Goal: Task Accomplishment & Management: Manage account settings

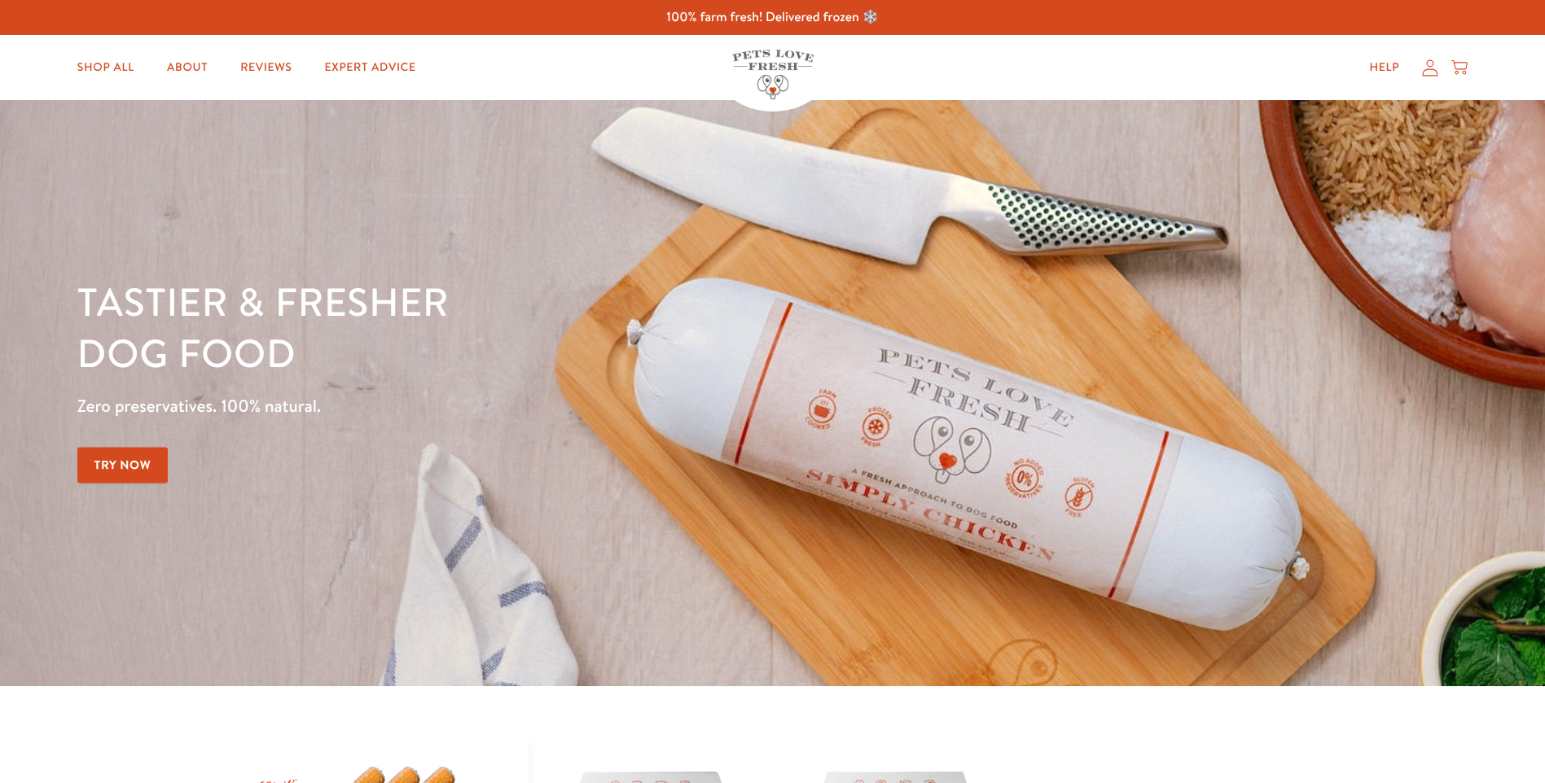
click at [1430, 72] on icon at bounding box center [1430, 67] width 16 height 17
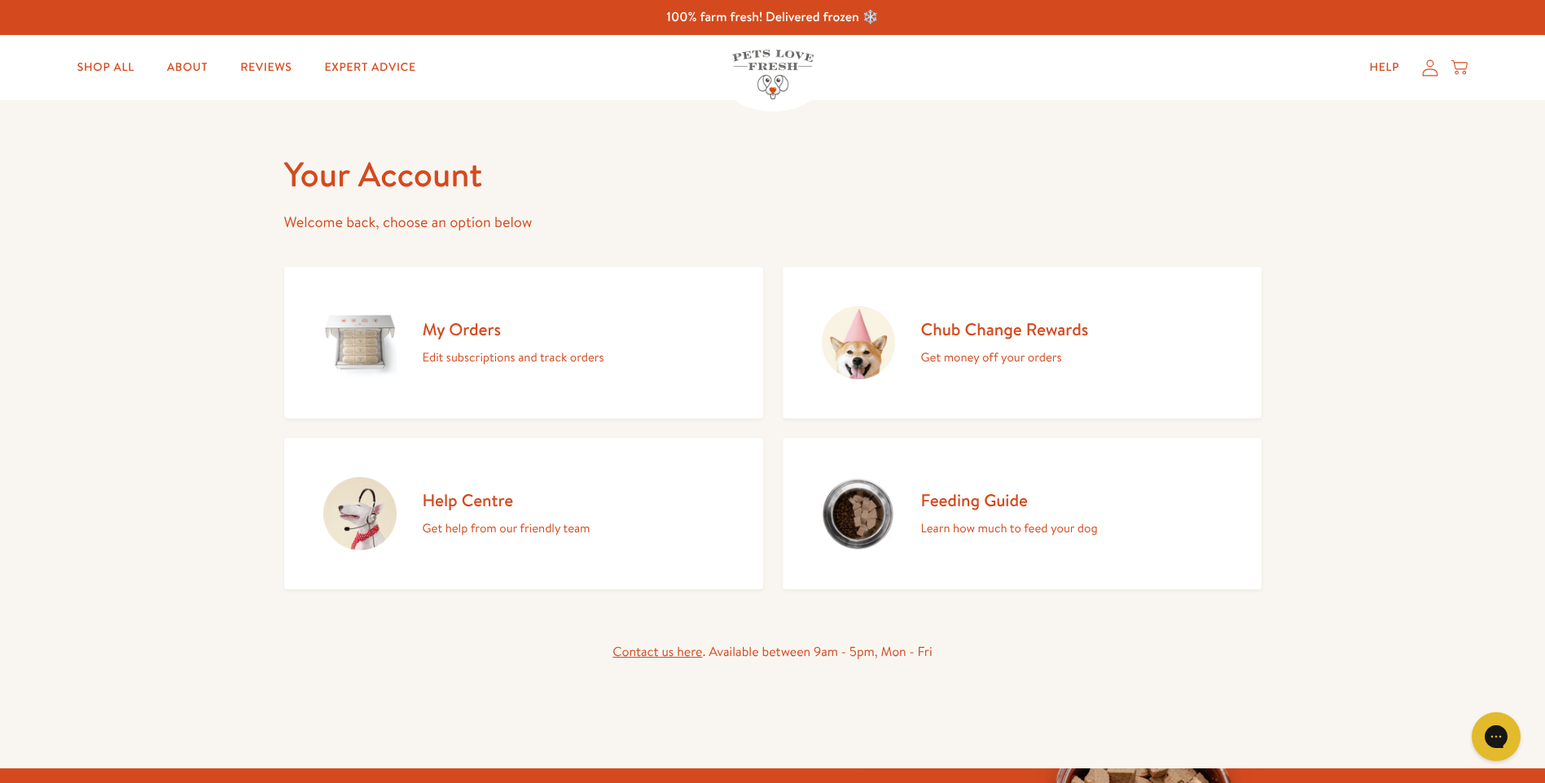
click at [463, 328] on h2 "My Orders" at bounding box center [514, 329] width 182 height 22
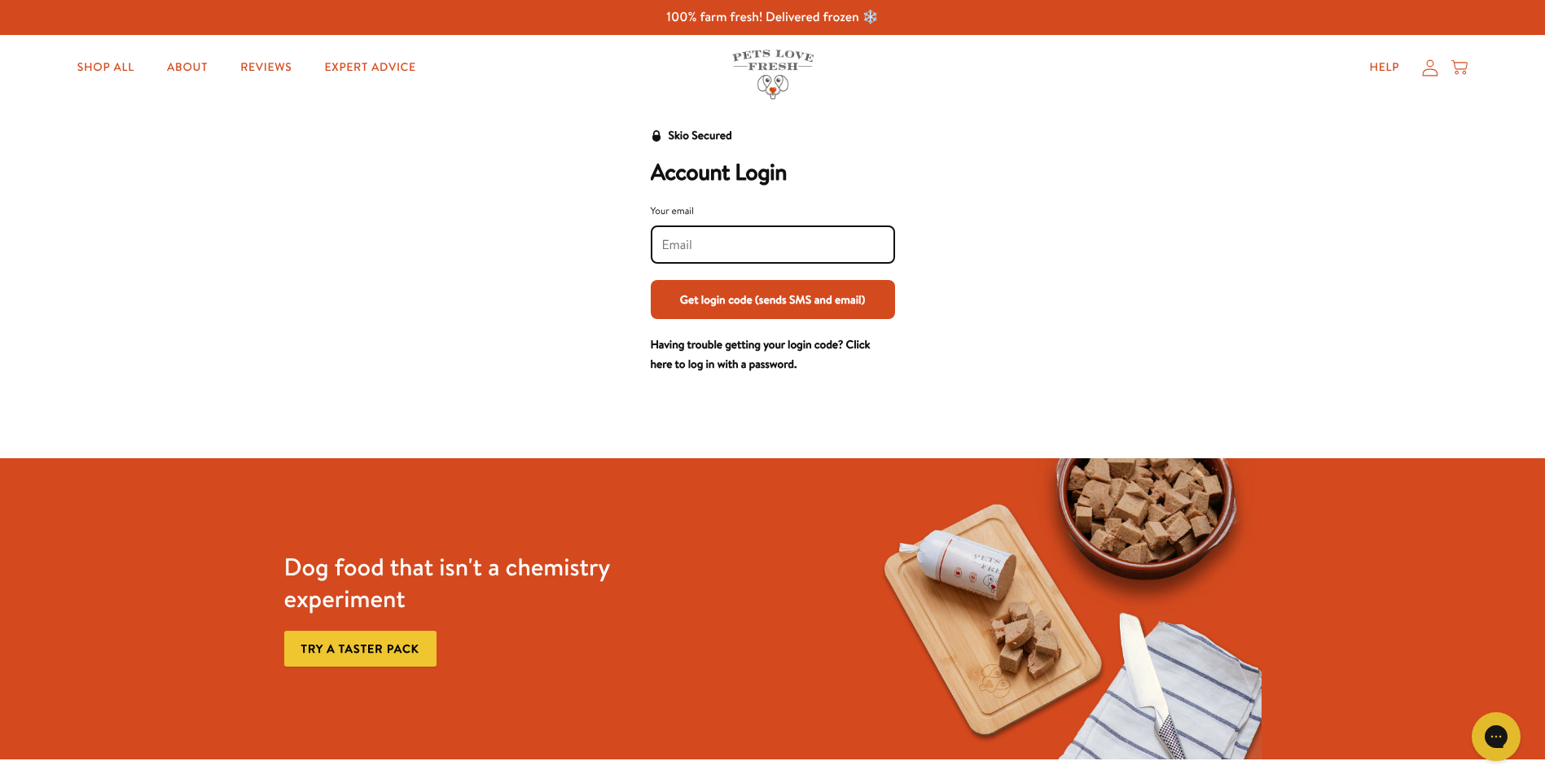
click at [716, 239] on input "Your email" at bounding box center [772, 245] width 221 height 18
type input "scone11@yahoo.com"
click at [753, 296] on button "Get login code (sends SMS and email)" at bounding box center [773, 299] width 244 height 39
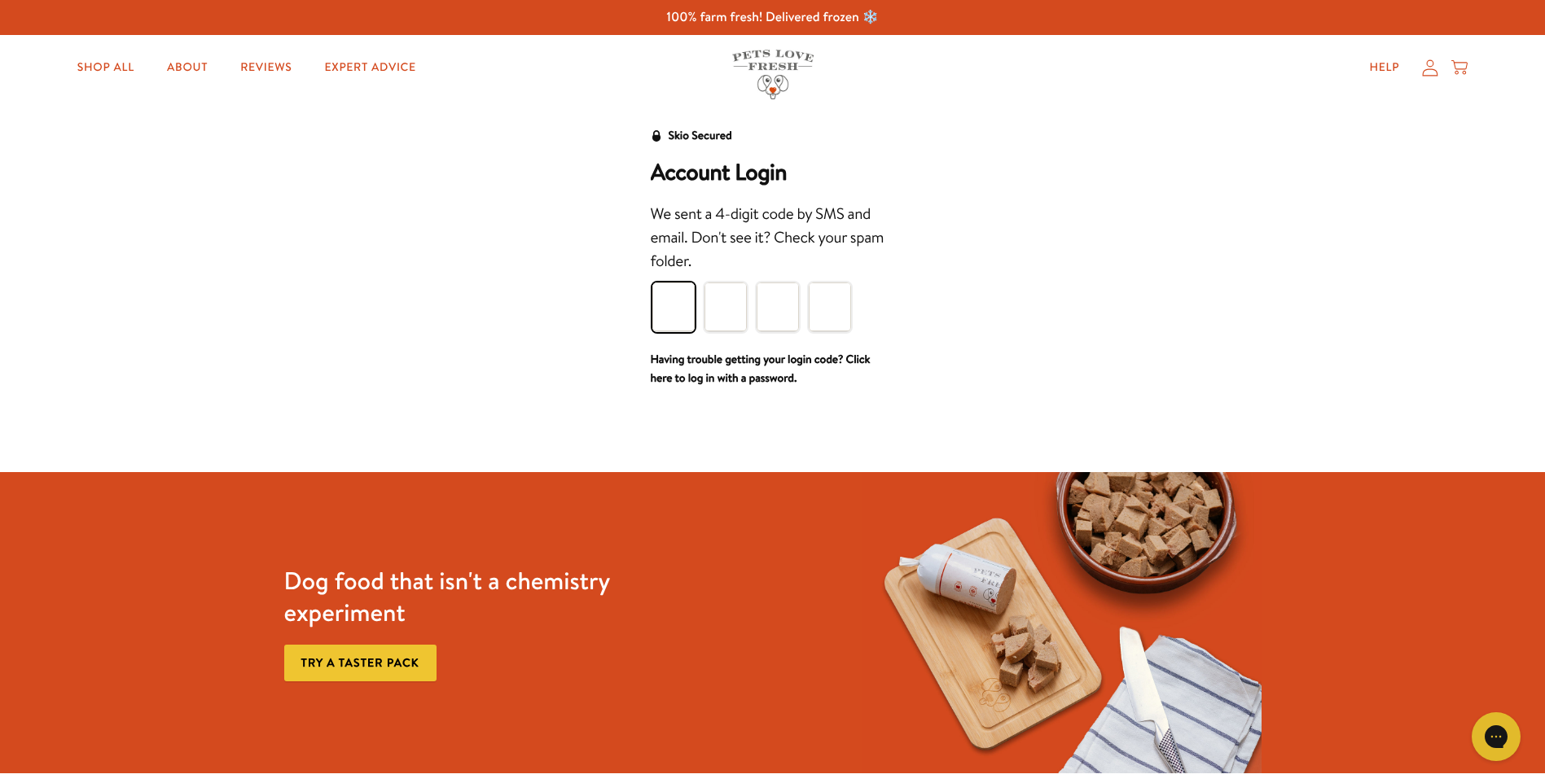
type input "4"
type input "3"
type input "1"
type input "0"
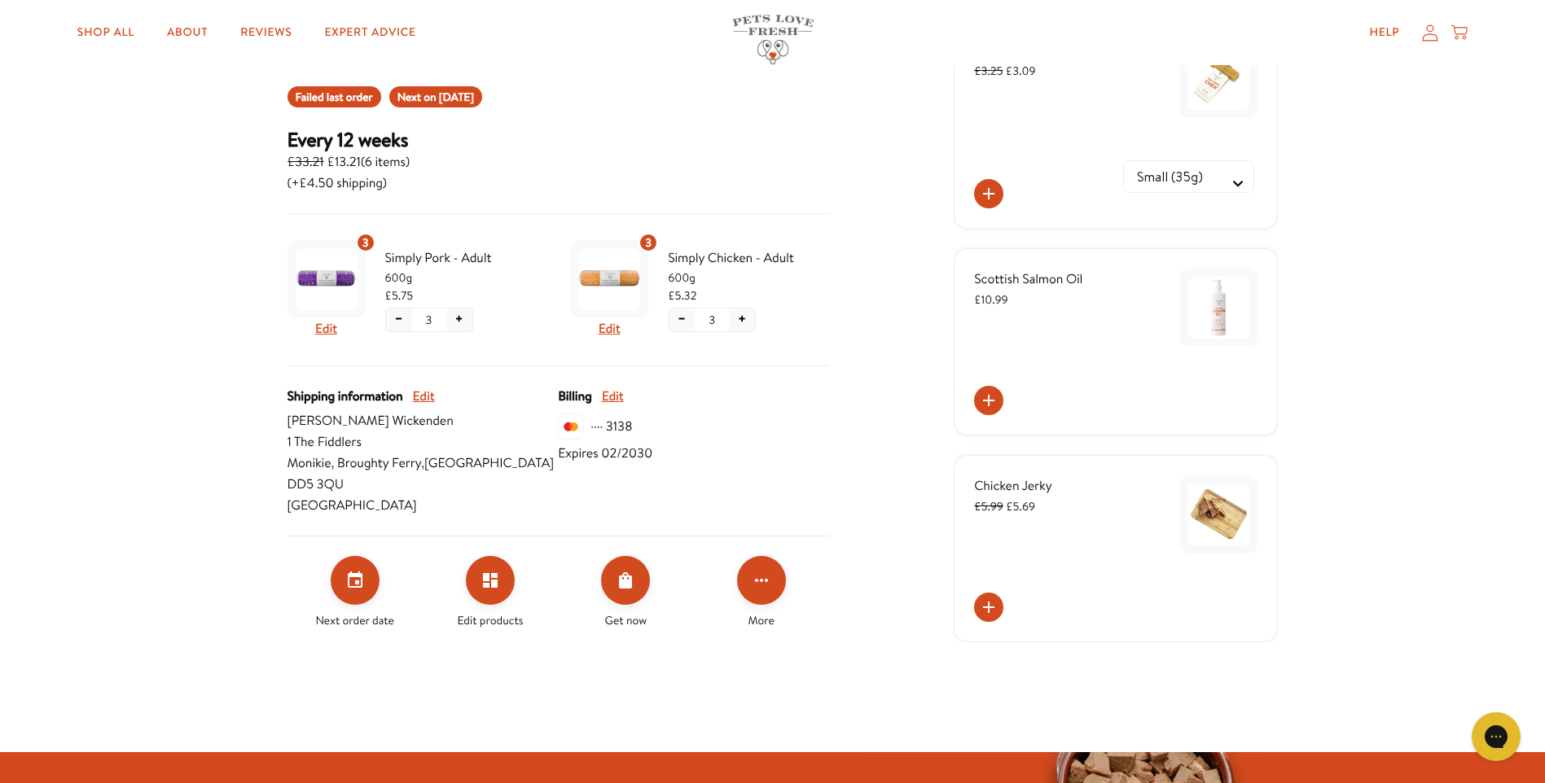
scroll to position [271, 0]
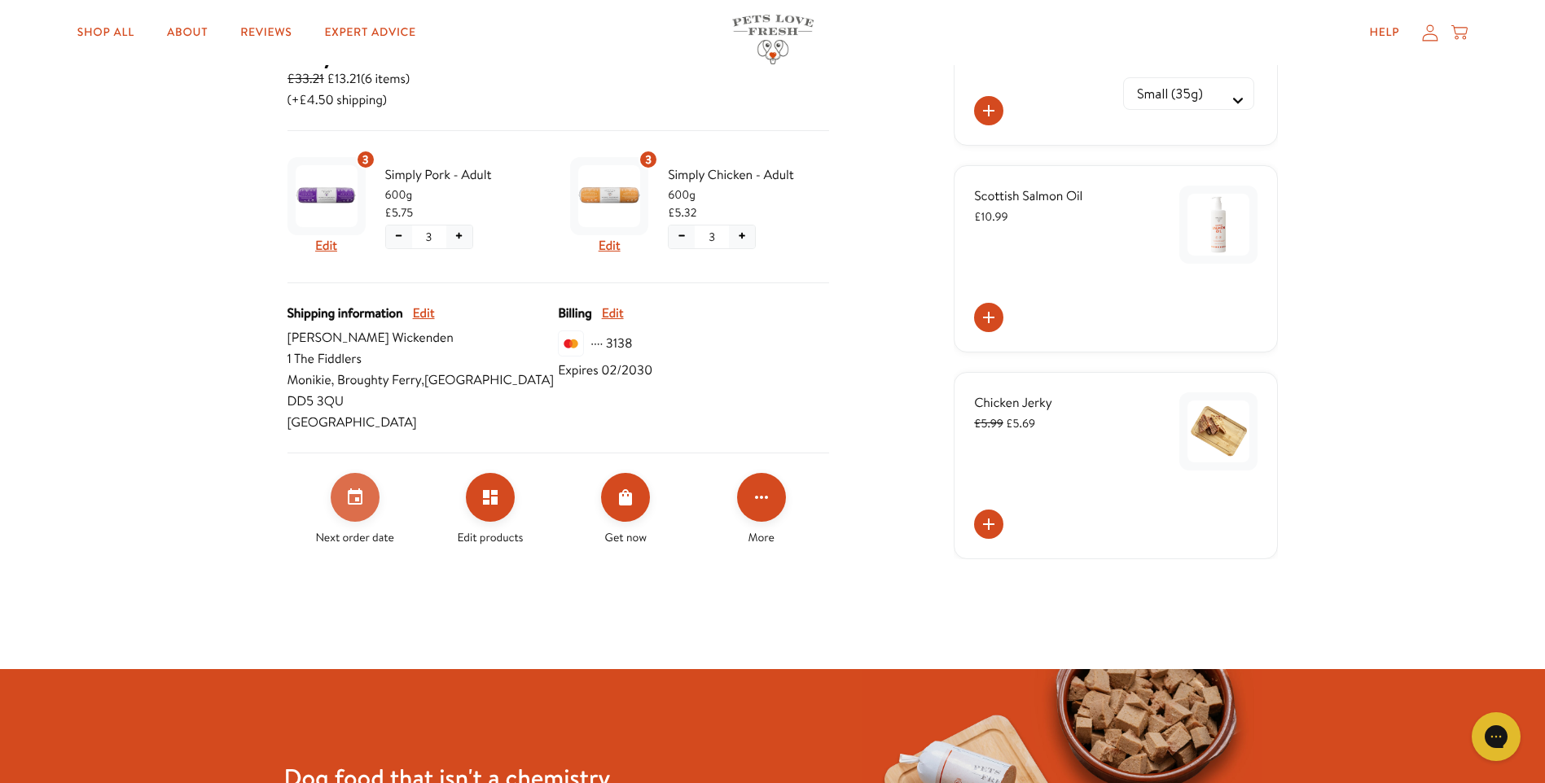
click at [354, 488] on icon "Set your next order date" at bounding box center [355, 498] width 20 height 20
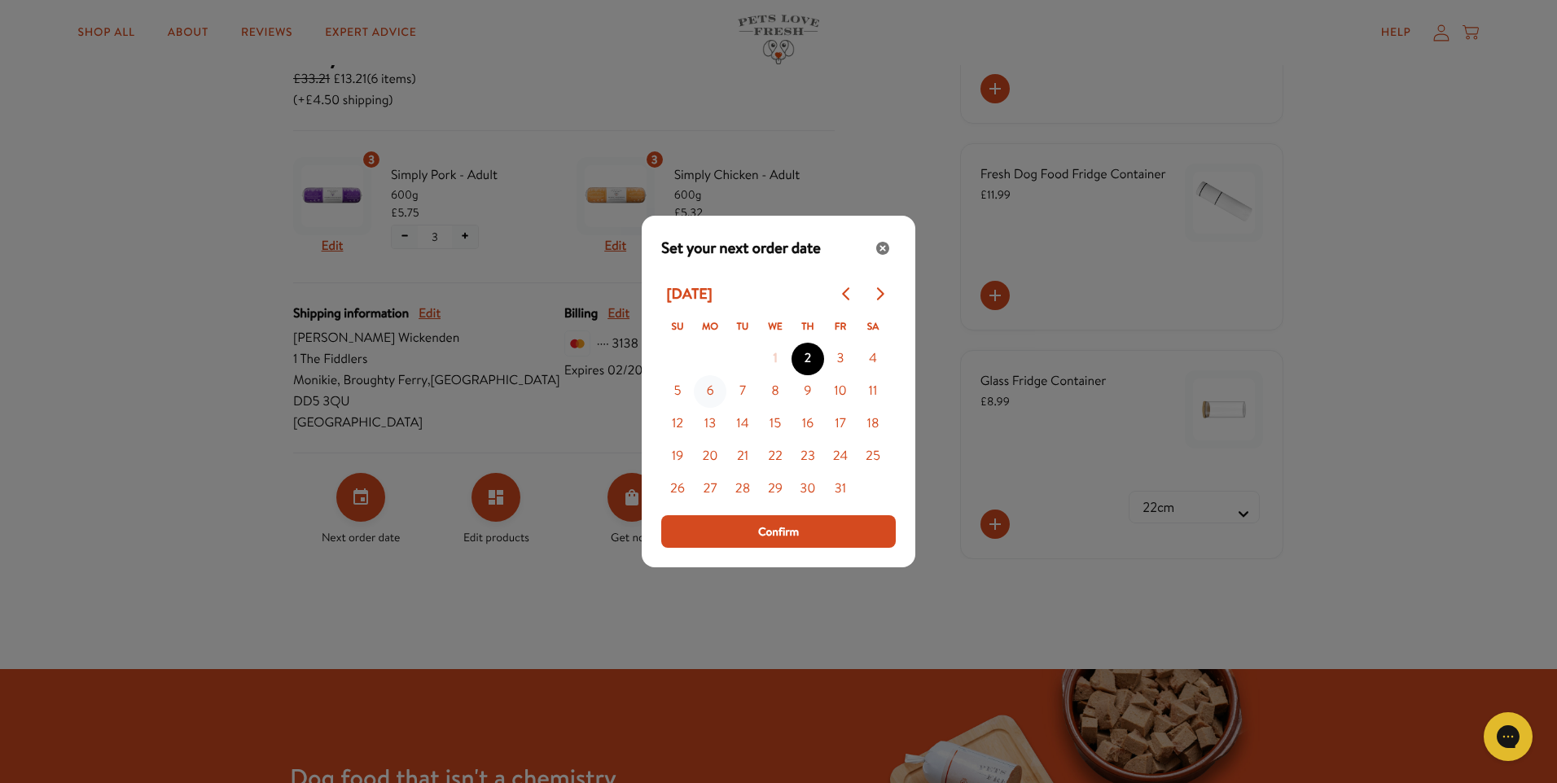
click at [709, 392] on button "6" at bounding box center [710, 391] width 33 height 33
click at [742, 388] on button "7" at bounding box center [742, 391] width 33 height 33
click at [731, 528] on button "Confirm" at bounding box center [778, 531] width 234 height 33
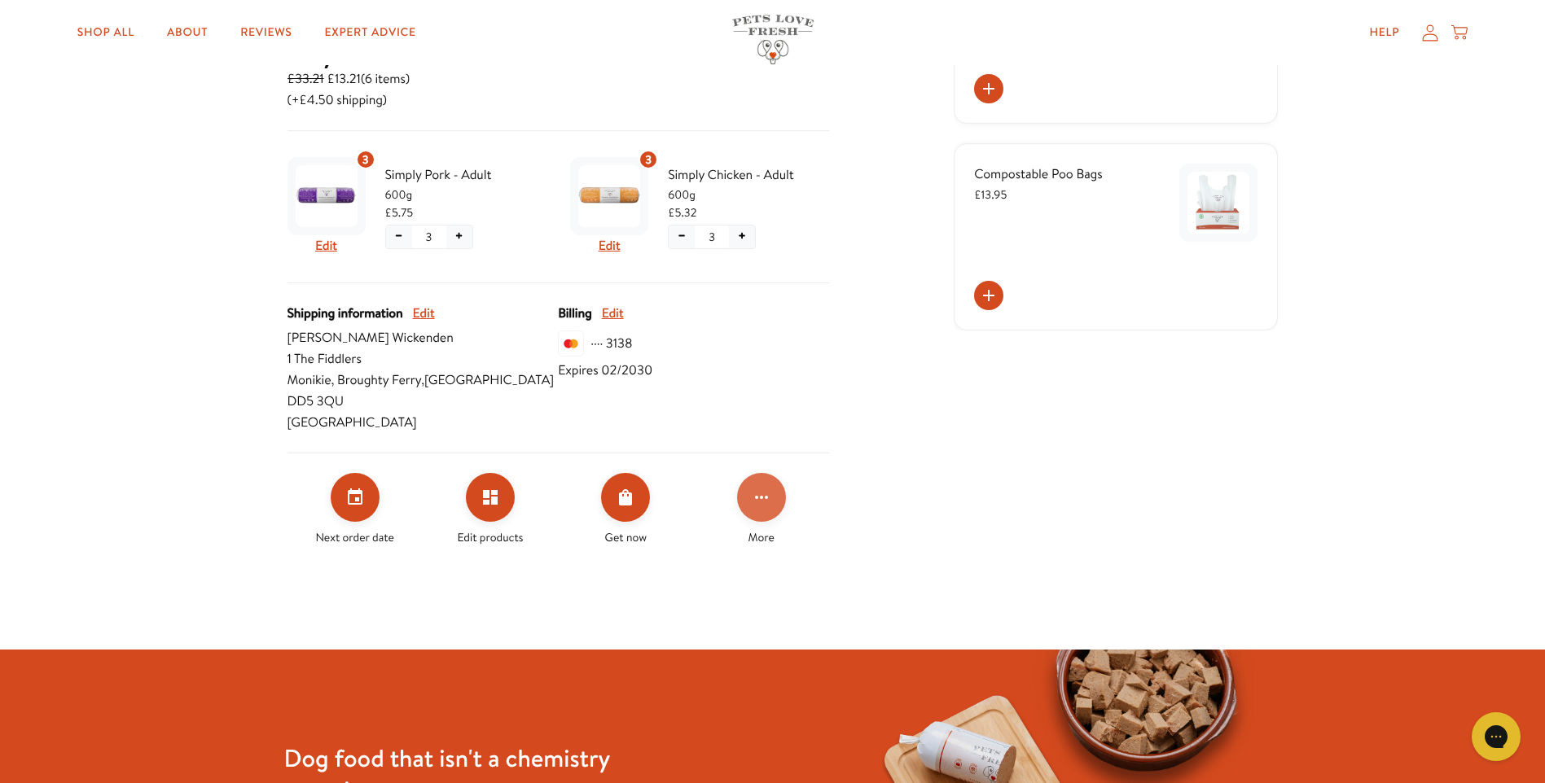
click at [754, 488] on icon "Click for more options" at bounding box center [761, 498] width 20 height 20
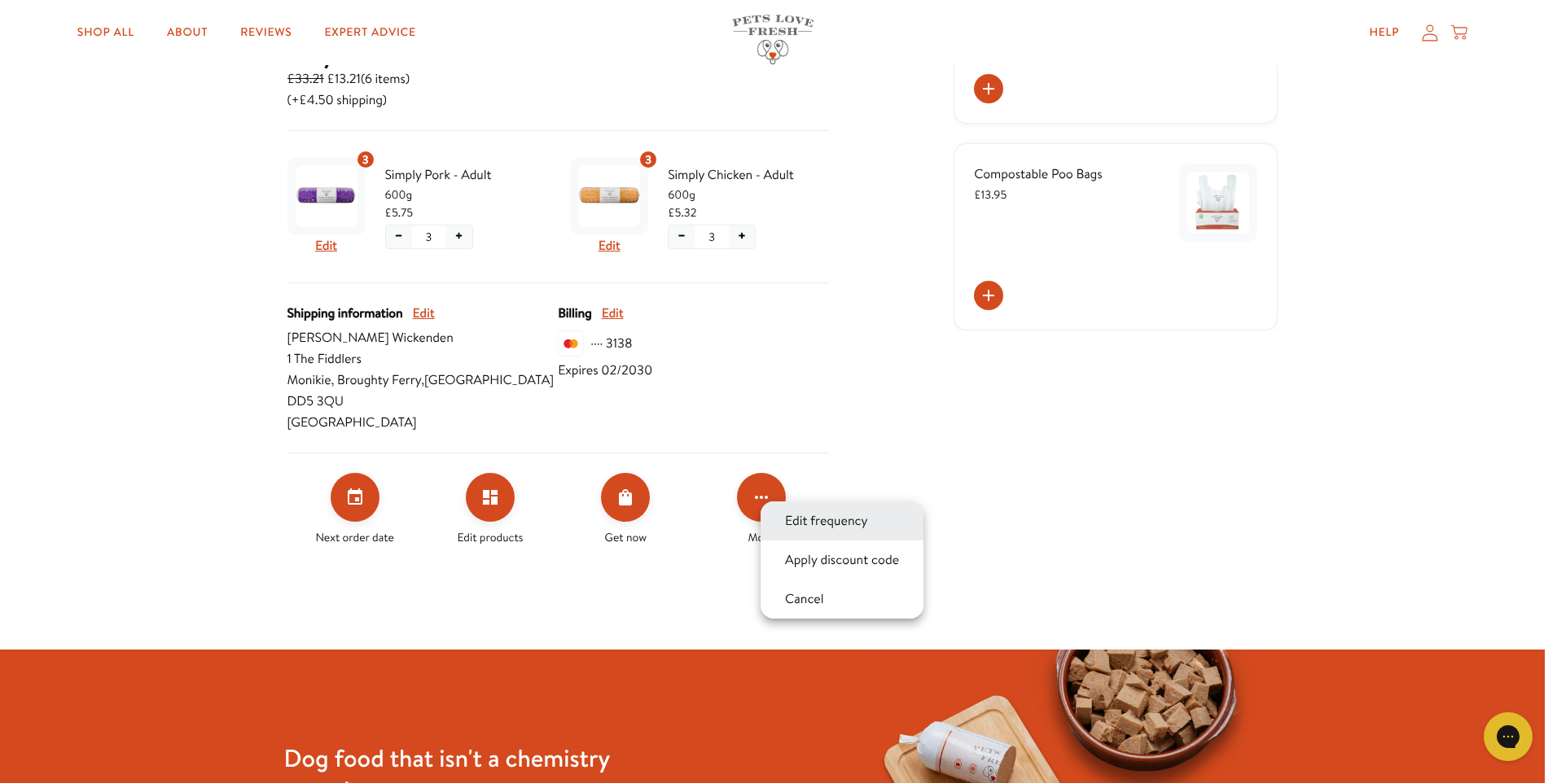
click at [814, 520] on button "Edit frequency" at bounding box center [826, 521] width 93 height 20
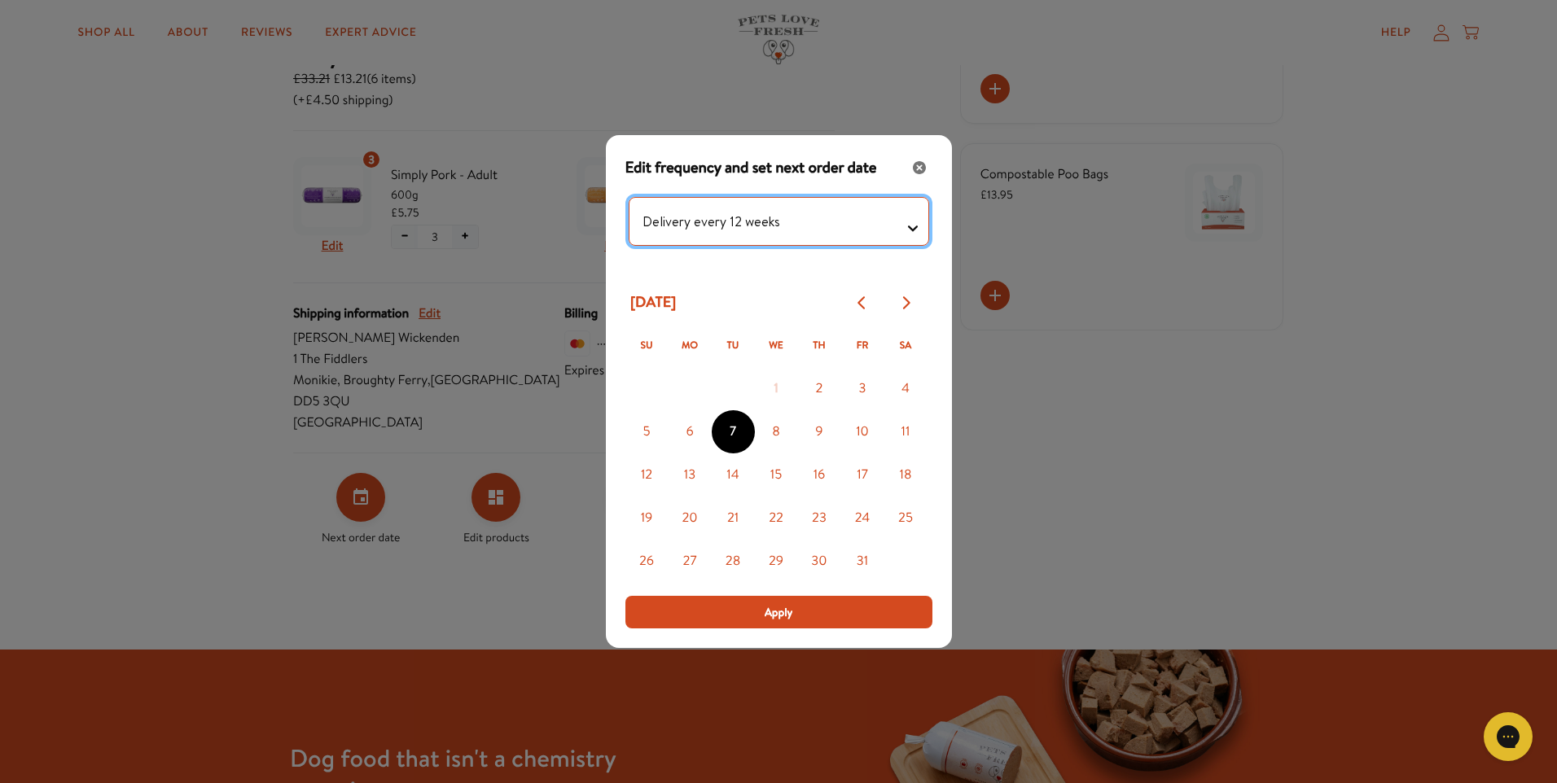
click at [911, 229] on testing "Delivery every 1 week Delivery every 2 weeks Delivery every 3 weeks Delivery ev…" at bounding box center [779, 221] width 300 height 49
select testing "Delivery every 8 weeks"
click at [629, 197] on testing "Delivery every 1 week Delivery every 2 weeks Delivery every 3 weeks Delivery ev…" at bounding box center [779, 221] width 300 height 49
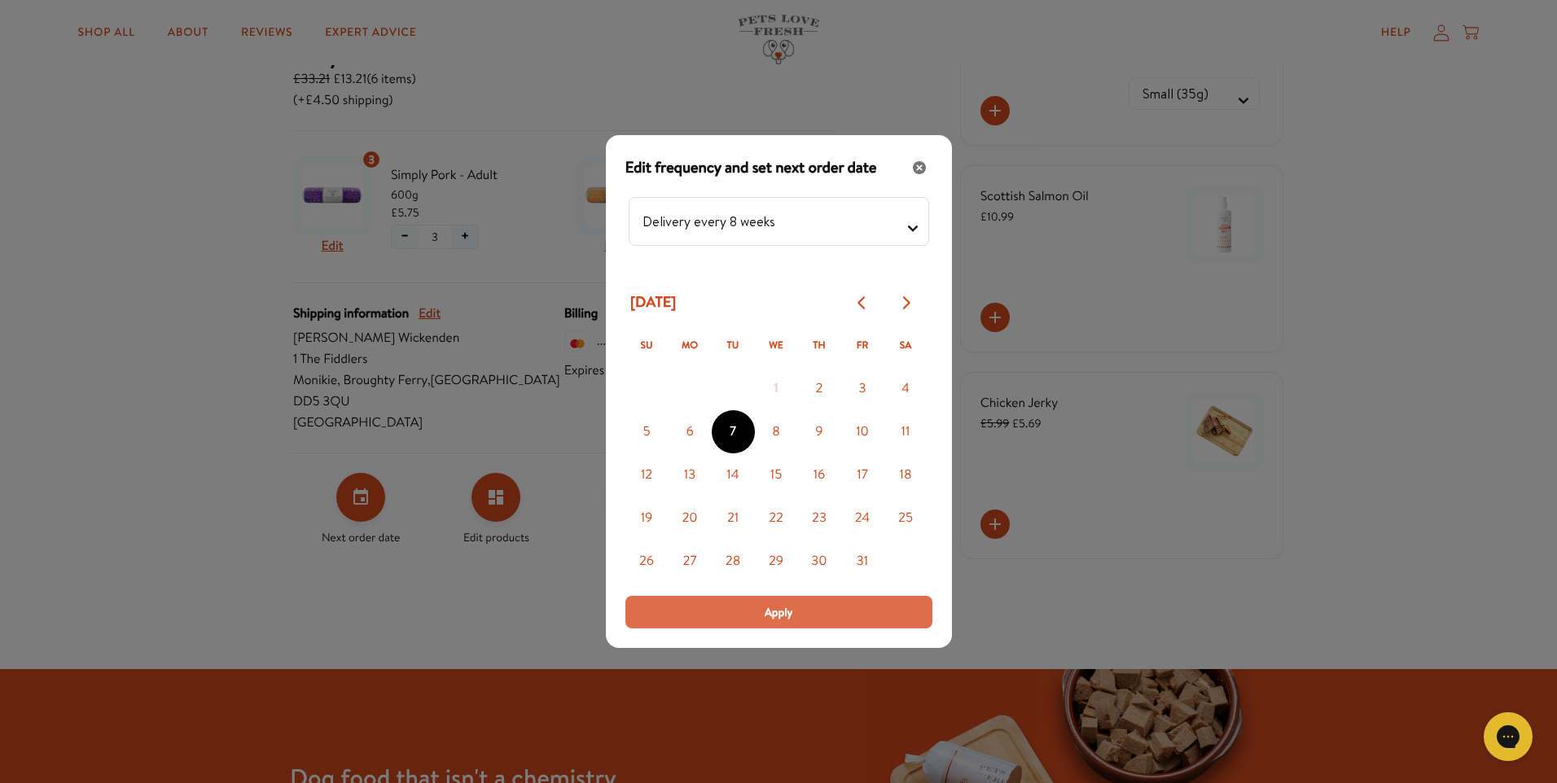
click at [788, 609] on span "Apply" at bounding box center [779, 612] width 28 height 18
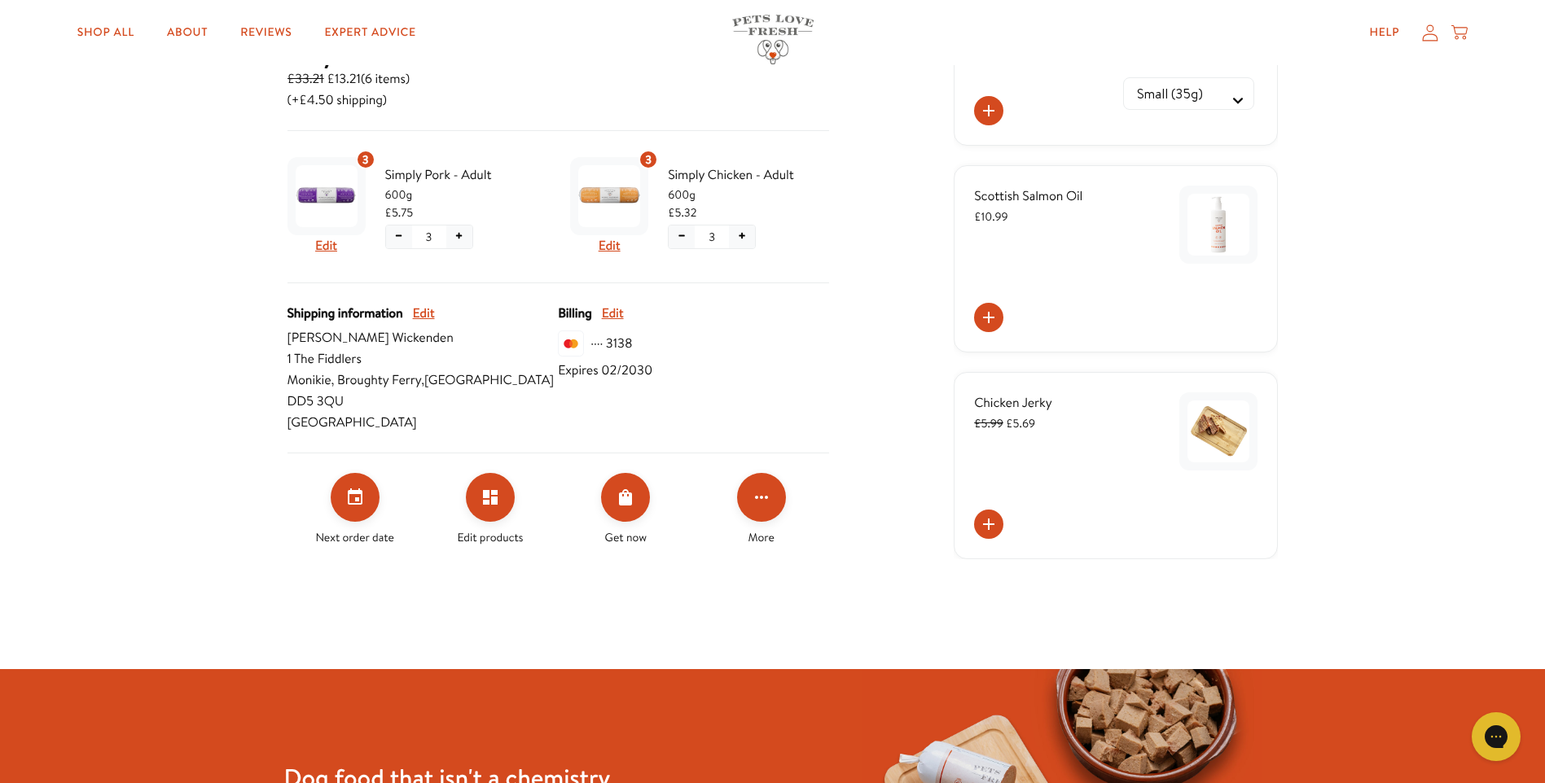
scroll to position [136, 0]
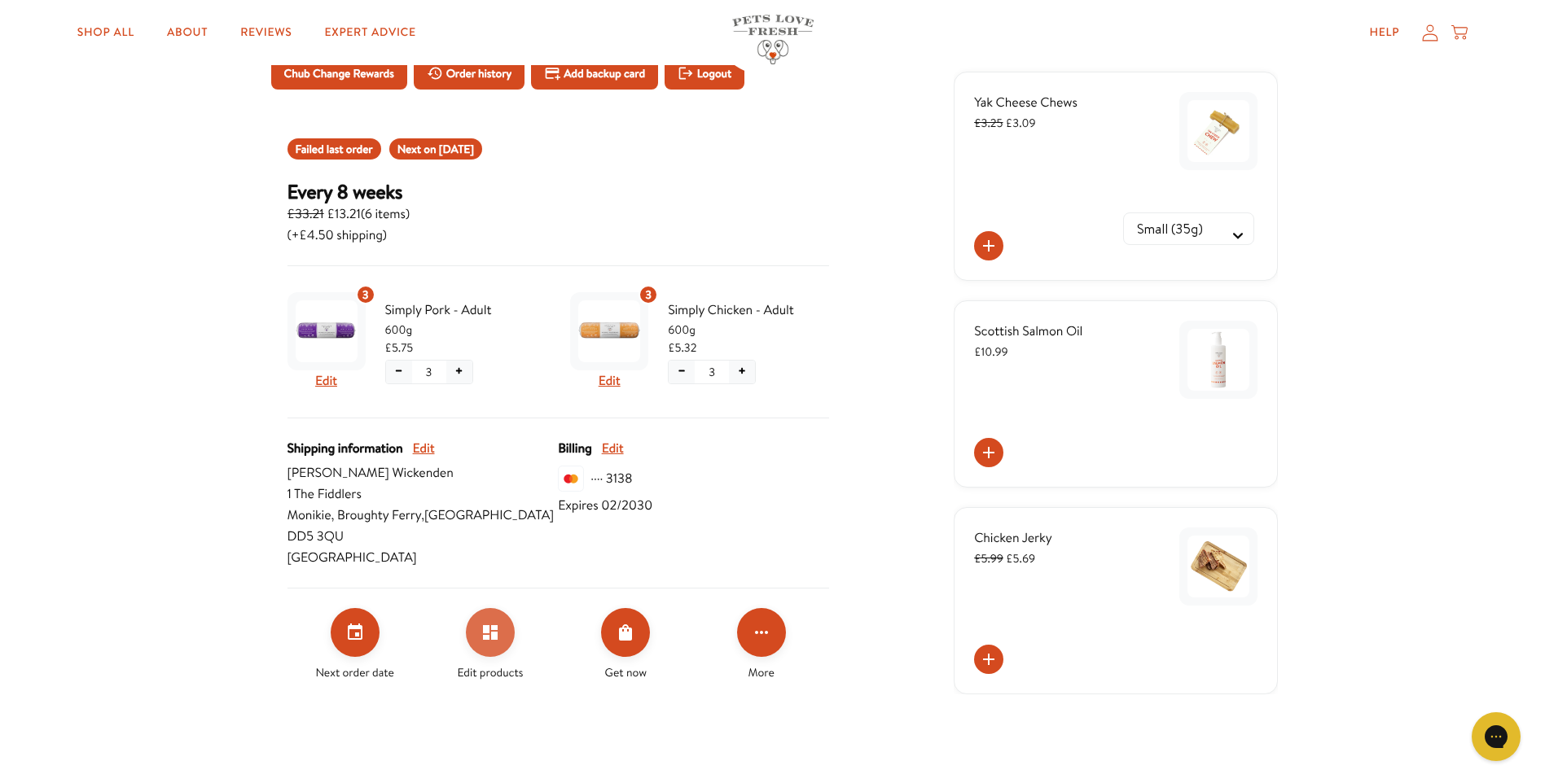
click at [493, 625] on icon "Edit products" at bounding box center [490, 632] width 15 height 15
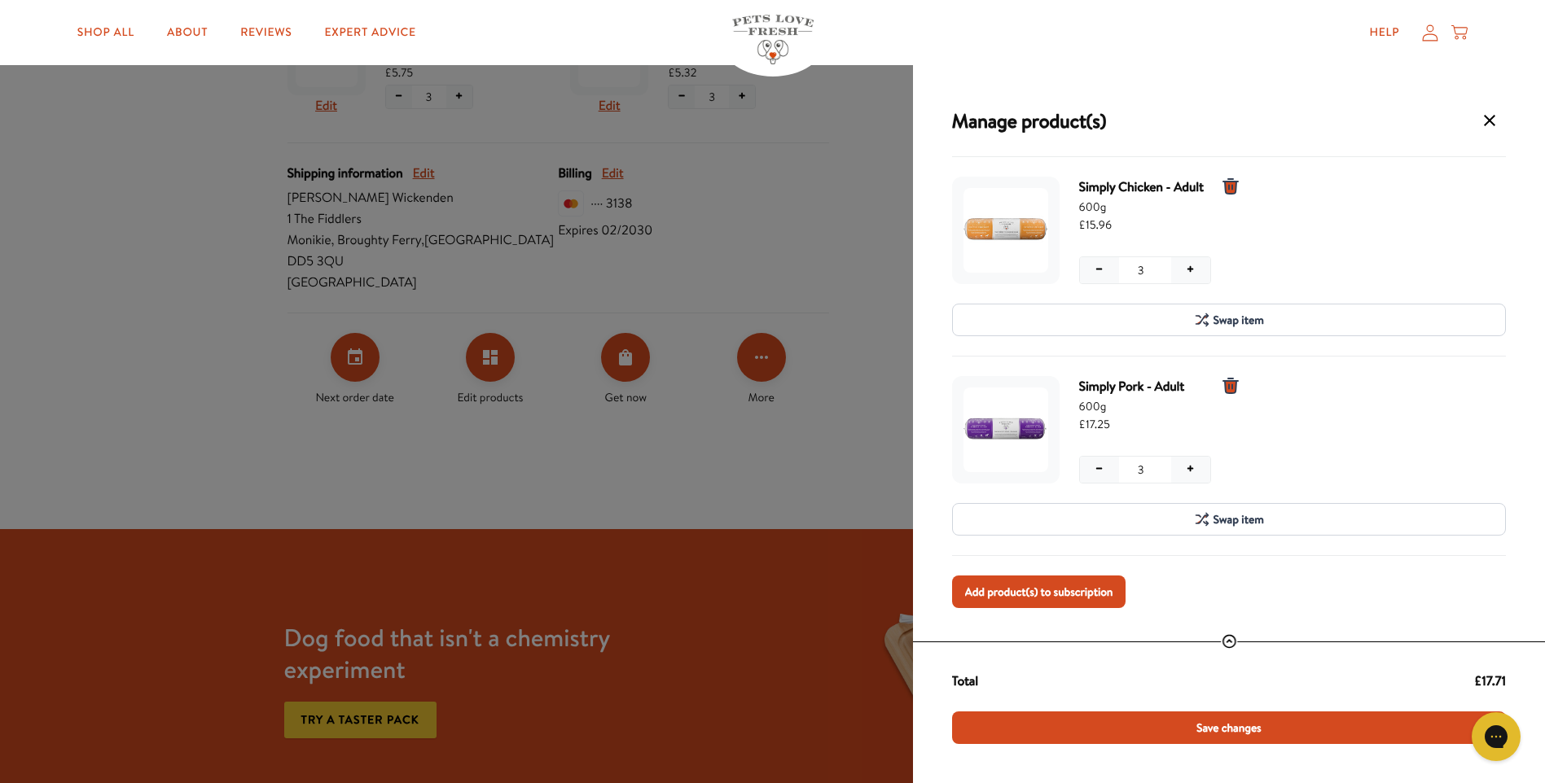
scroll to position [0, 0]
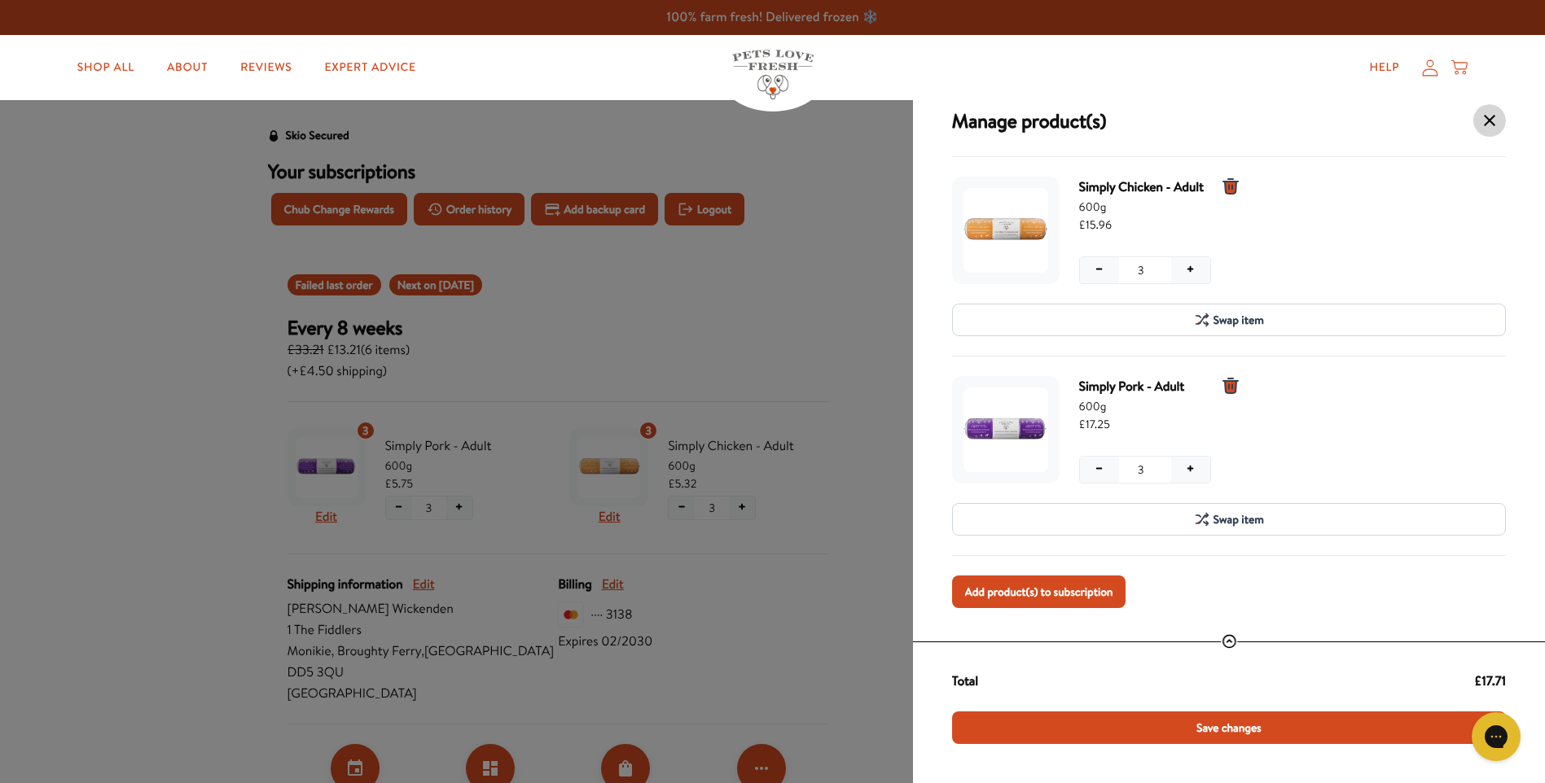
click at [1490, 119] on icon "Manage products for subscription" at bounding box center [1488, 120] width 11 height 11
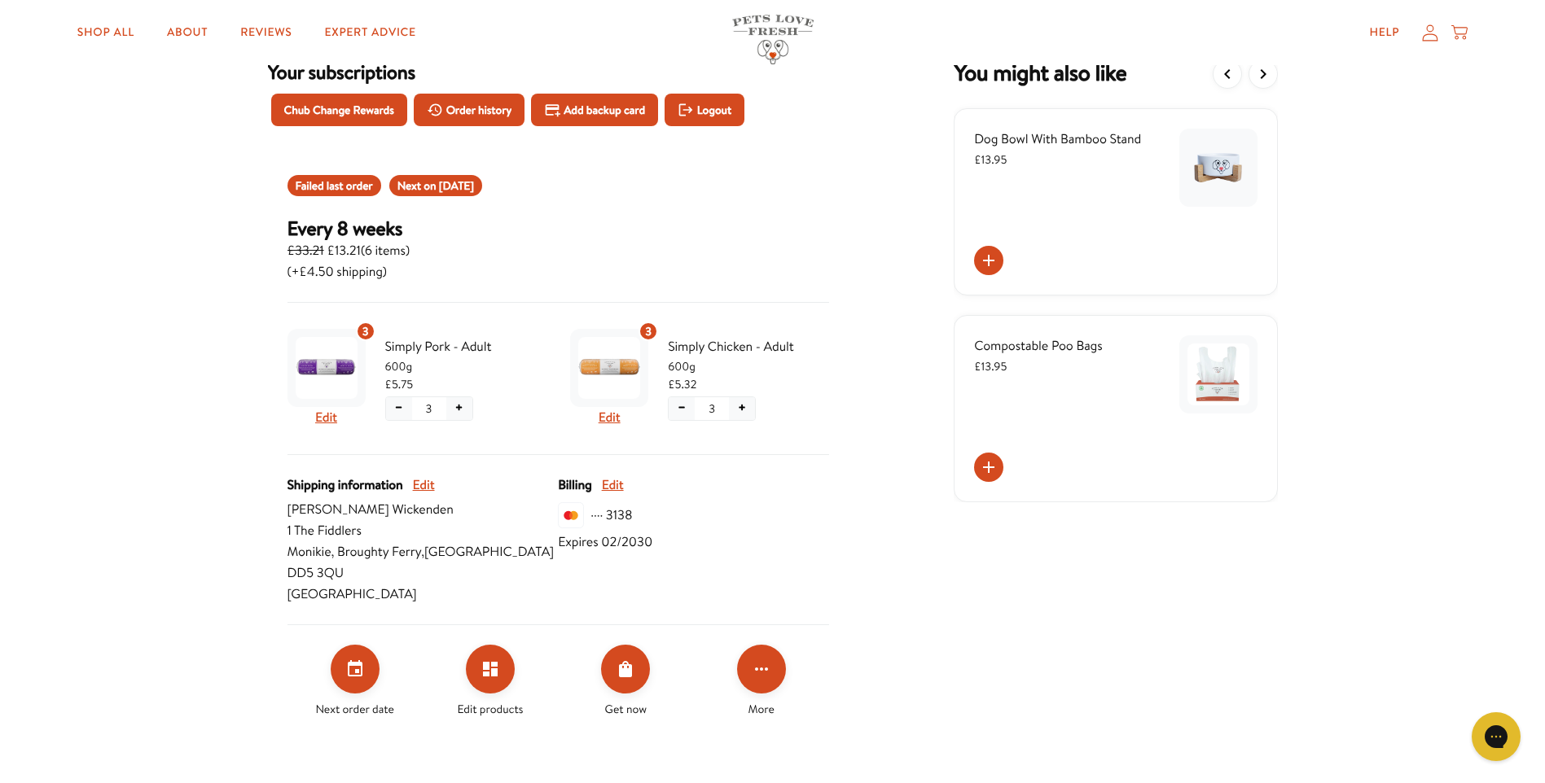
scroll to position [136, 0]
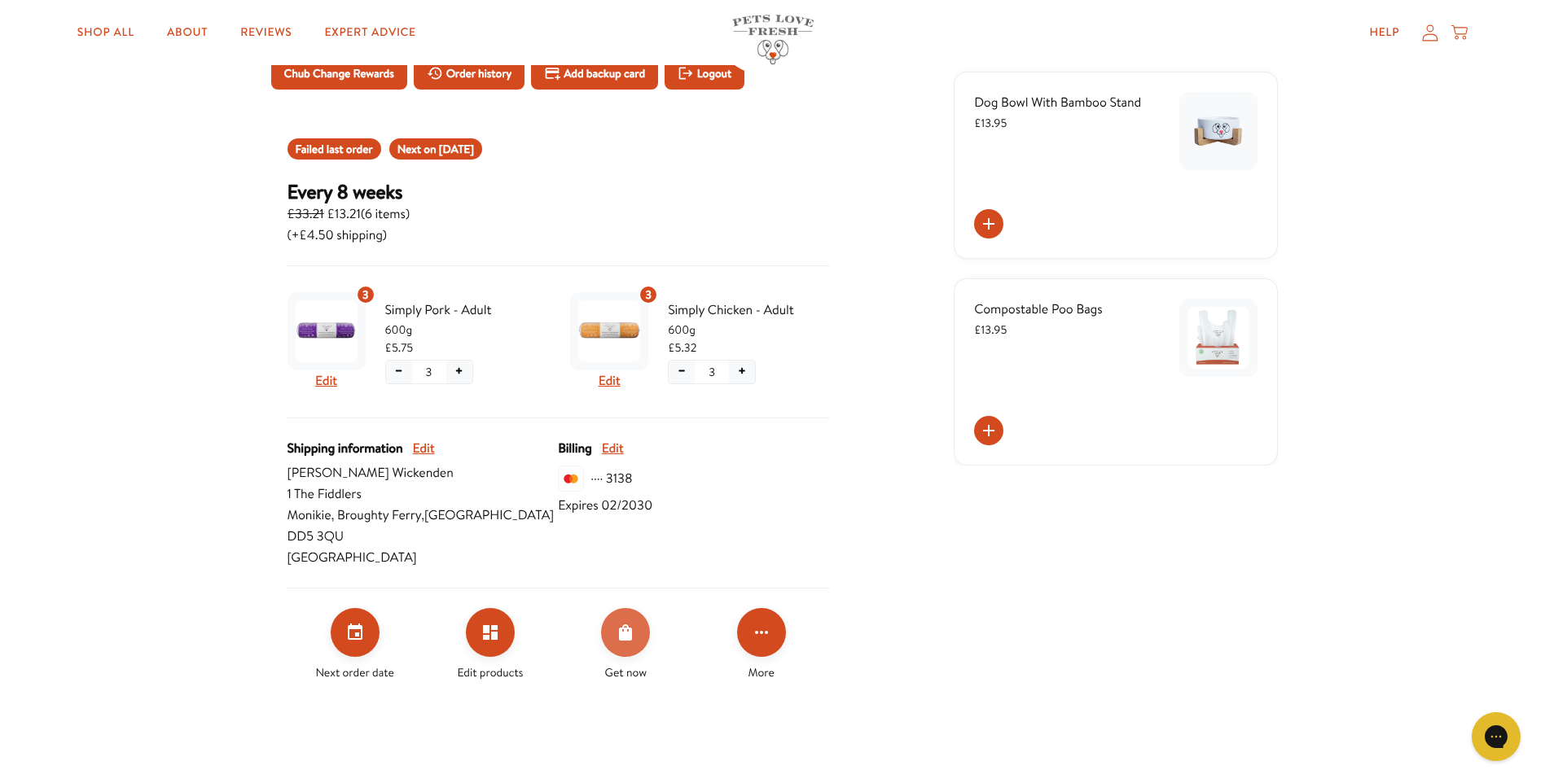
click at [624, 623] on icon "Order Now" at bounding box center [626, 633] width 20 height 20
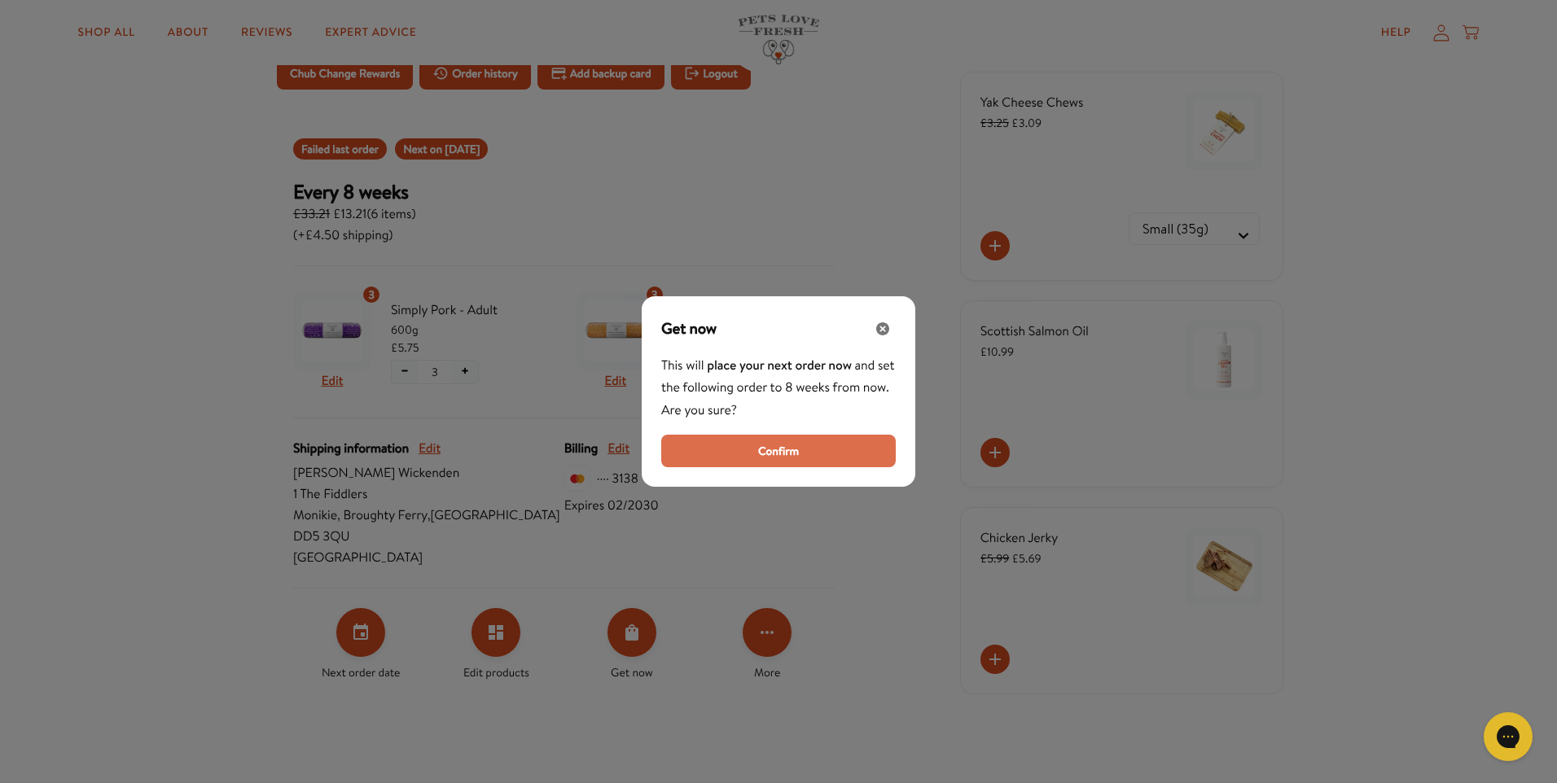
click at [782, 449] on span "Confirm" at bounding box center [778, 451] width 41 height 18
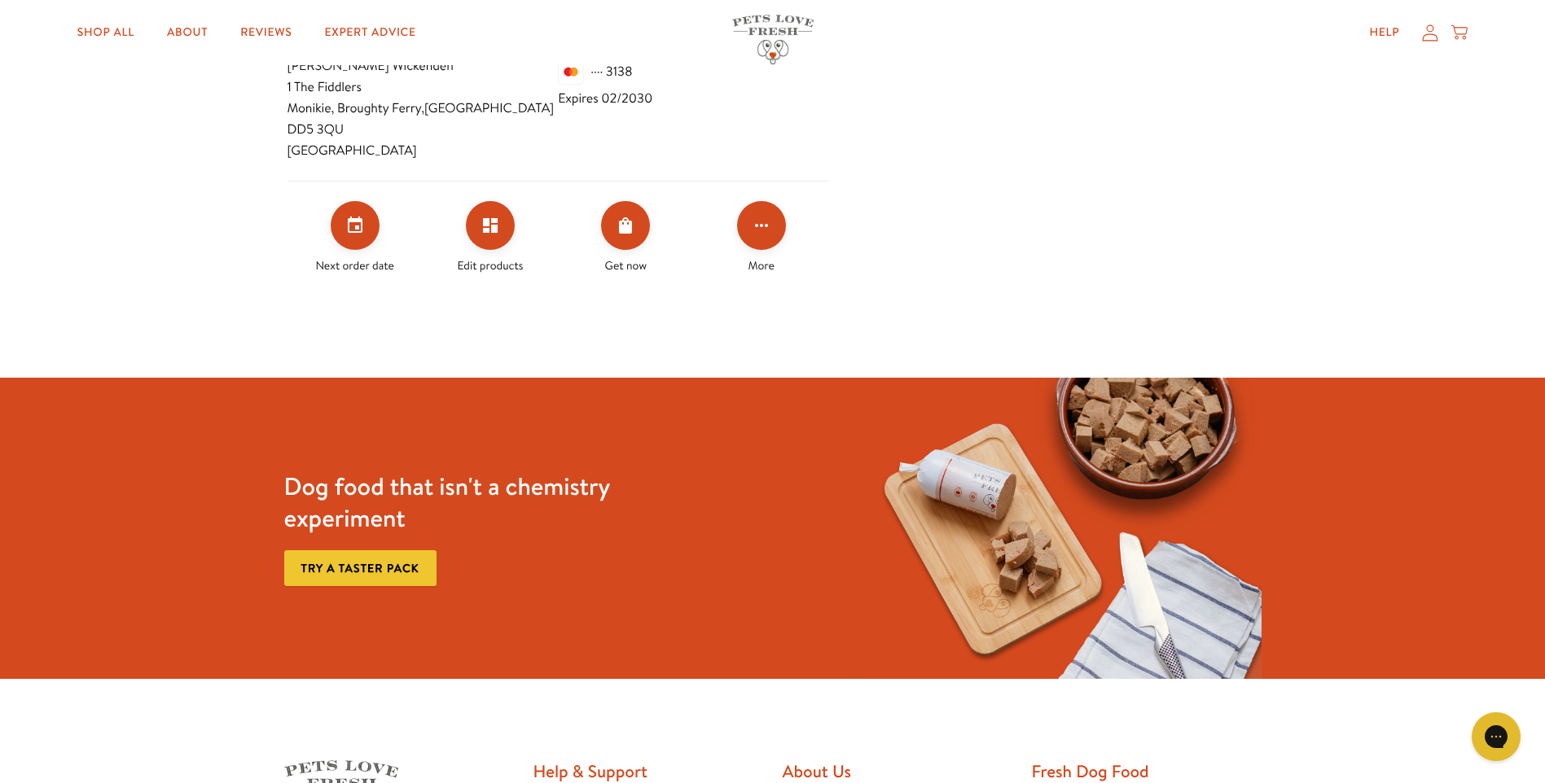
scroll to position [0, 0]
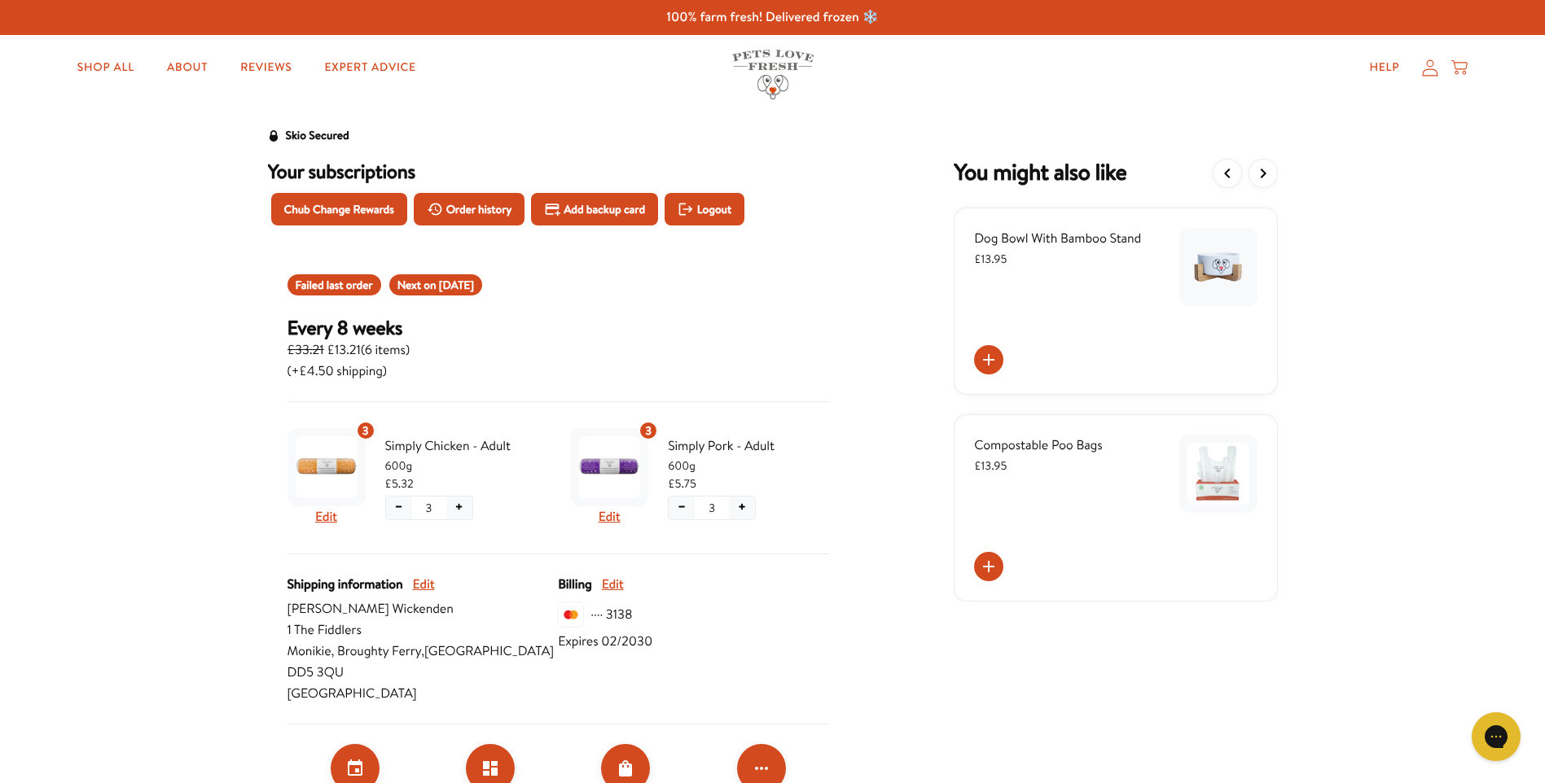
click at [1429, 70] on icon at bounding box center [1430, 67] width 16 height 17
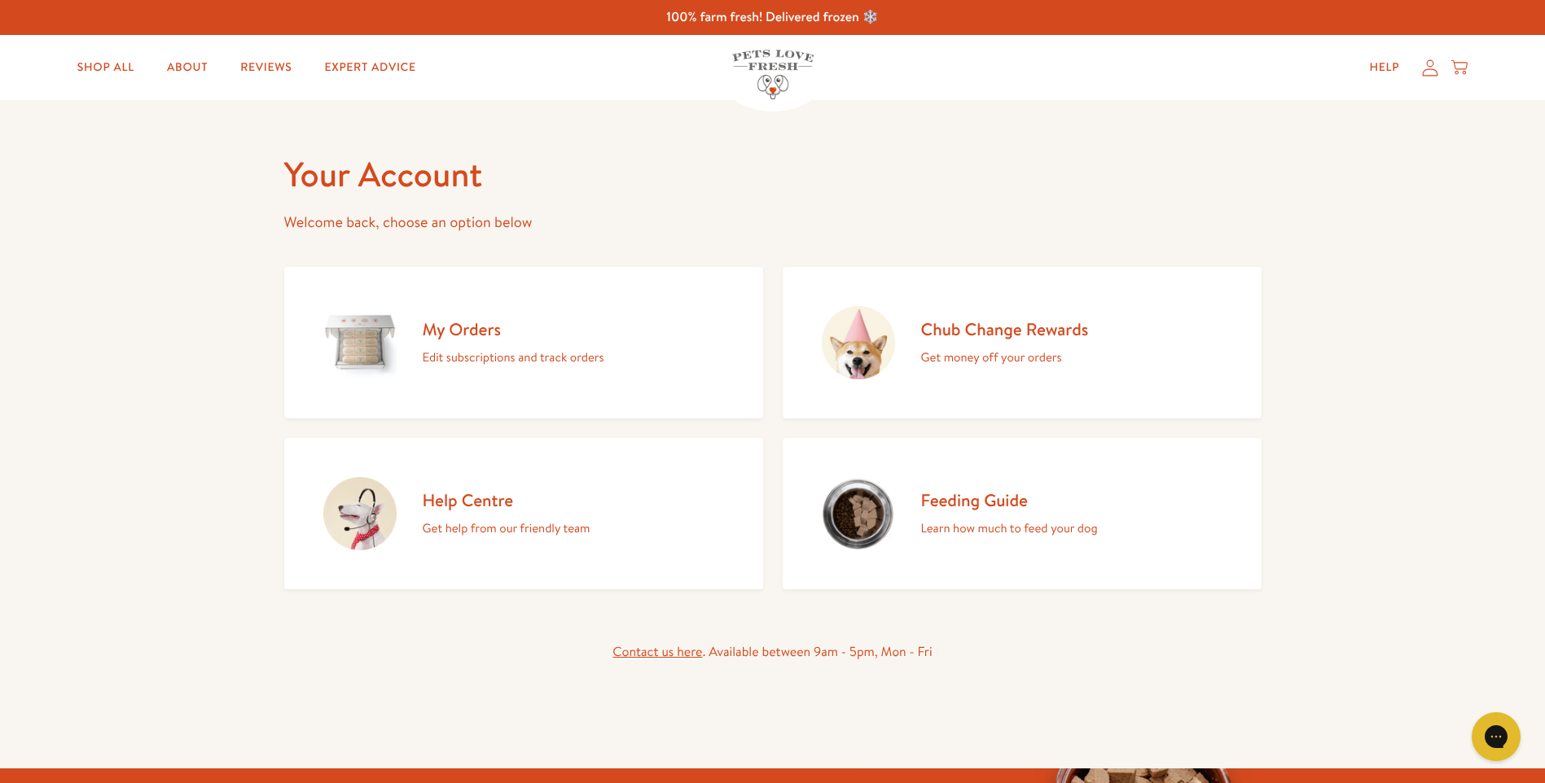
click at [470, 355] on p "Edit subscriptions and track orders" at bounding box center [514, 357] width 182 height 21
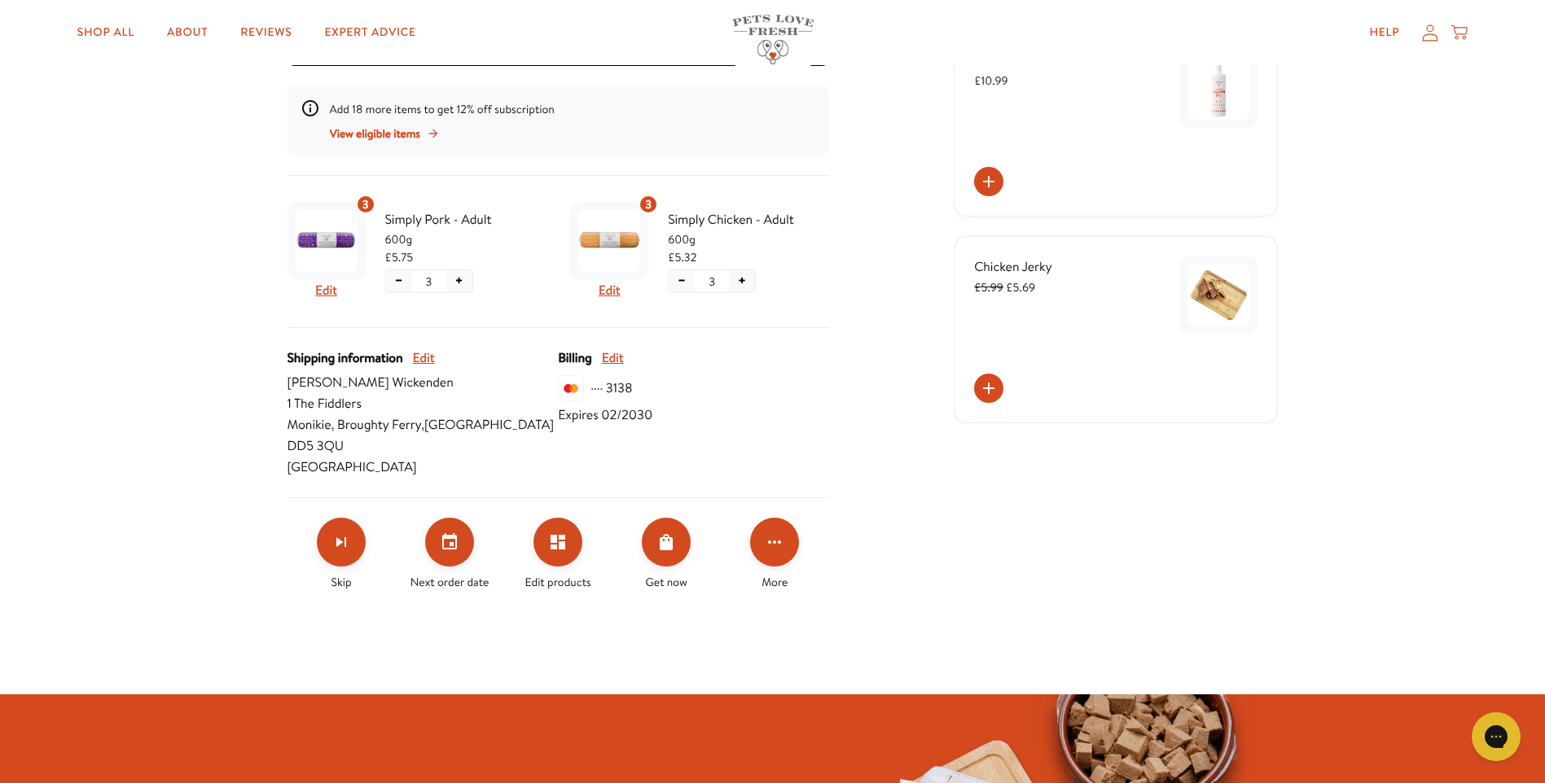
scroll to position [543, 0]
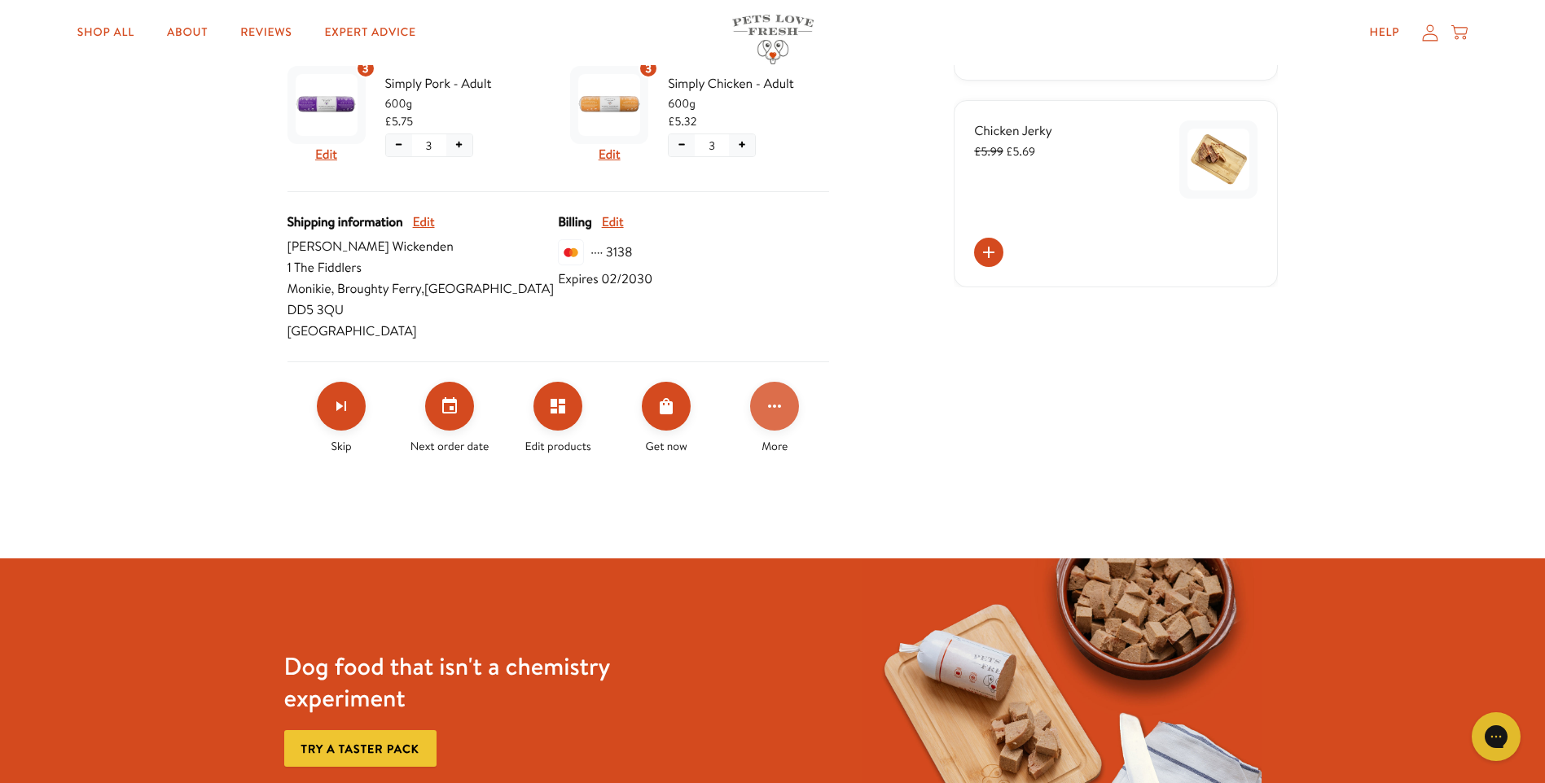
click at [778, 397] on icon "Click for more options" at bounding box center [775, 407] width 20 height 20
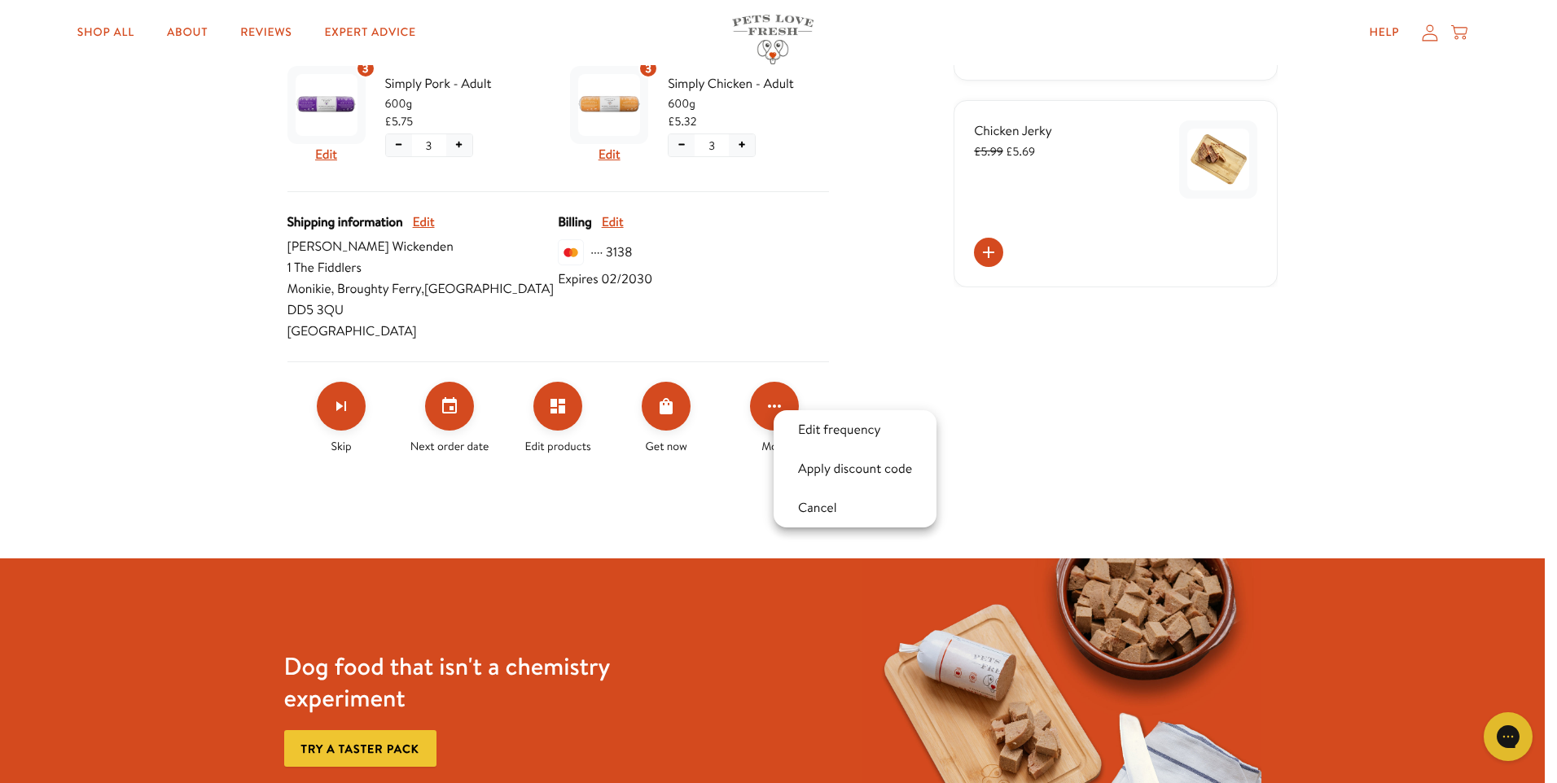
click at [202, 346] on div at bounding box center [778, 391] width 1557 height 783
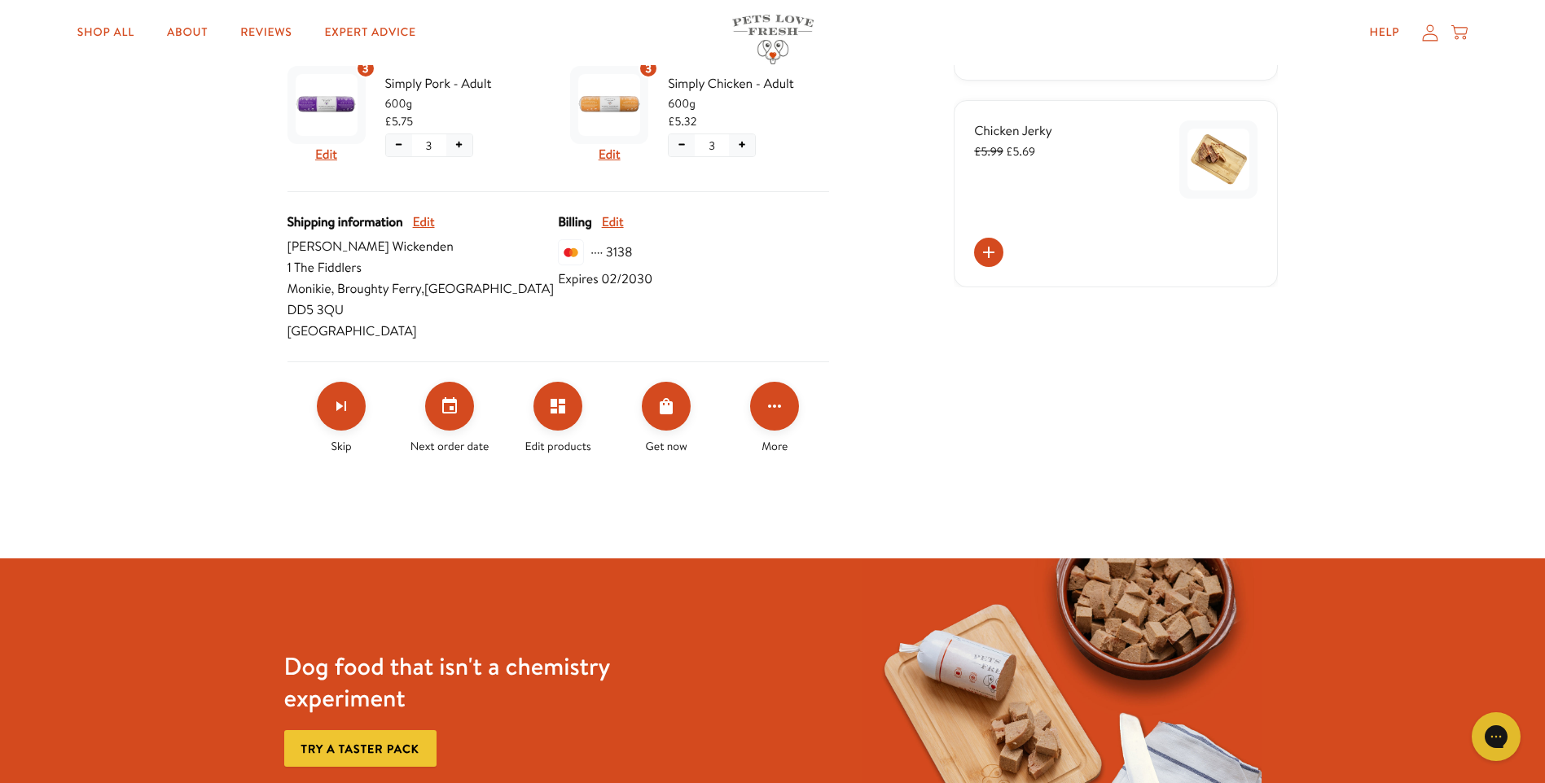
scroll to position [0, 0]
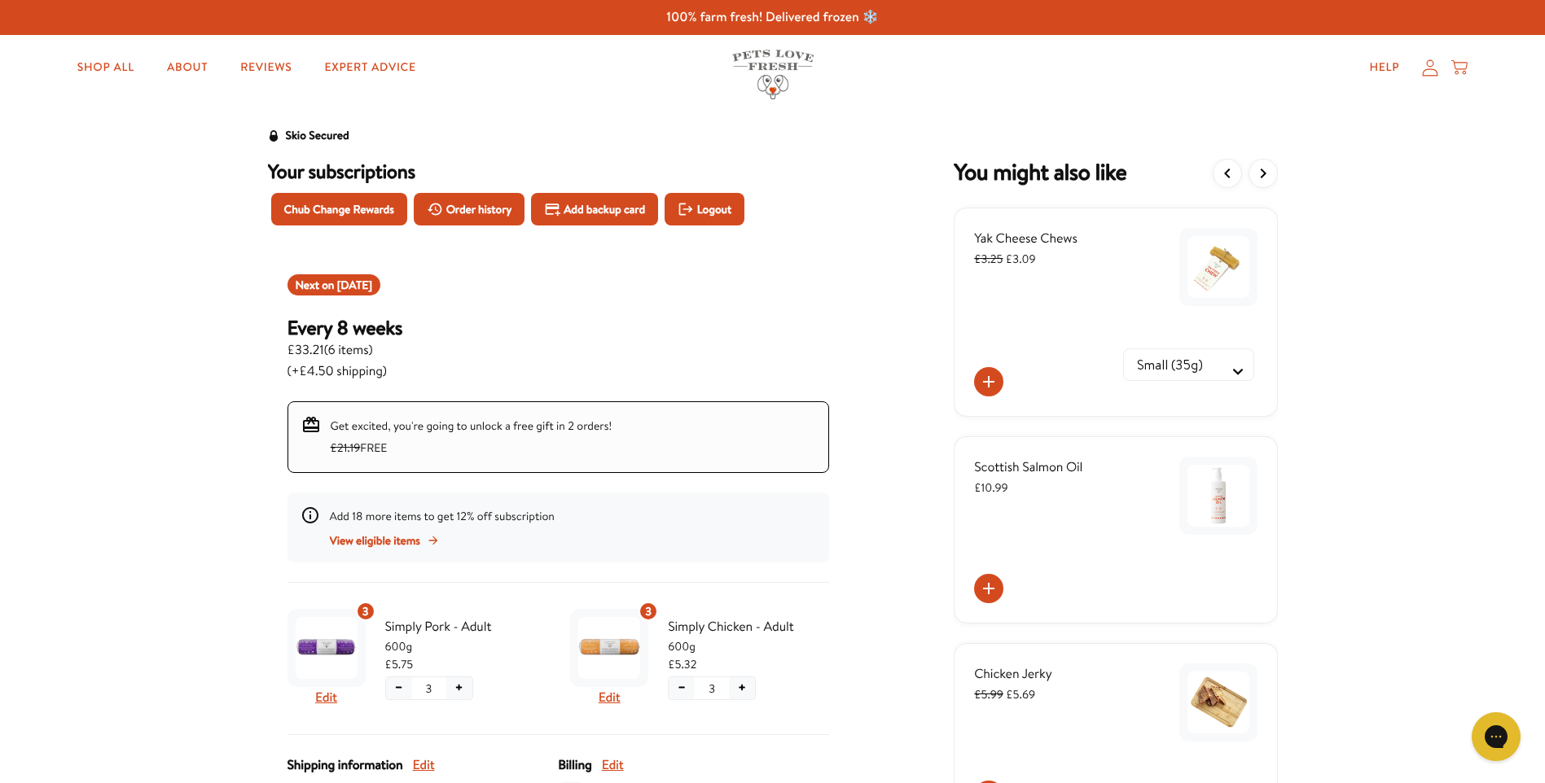
click at [1434, 67] on icon at bounding box center [1430, 67] width 16 height 17
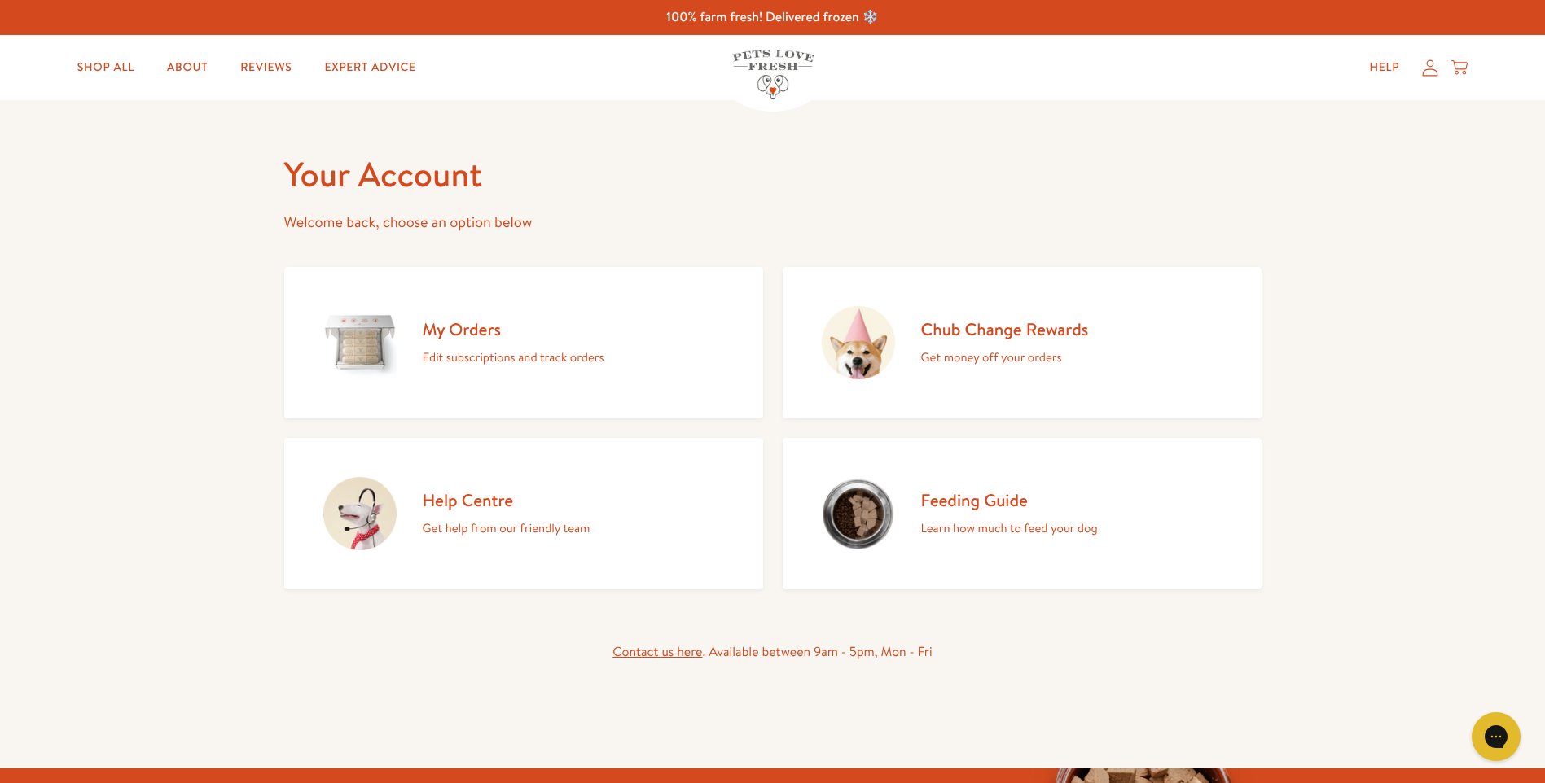
click at [1430, 72] on icon at bounding box center [1430, 67] width 16 height 17
click at [573, 353] on p "Edit subscriptions and track orders" at bounding box center [514, 357] width 182 height 21
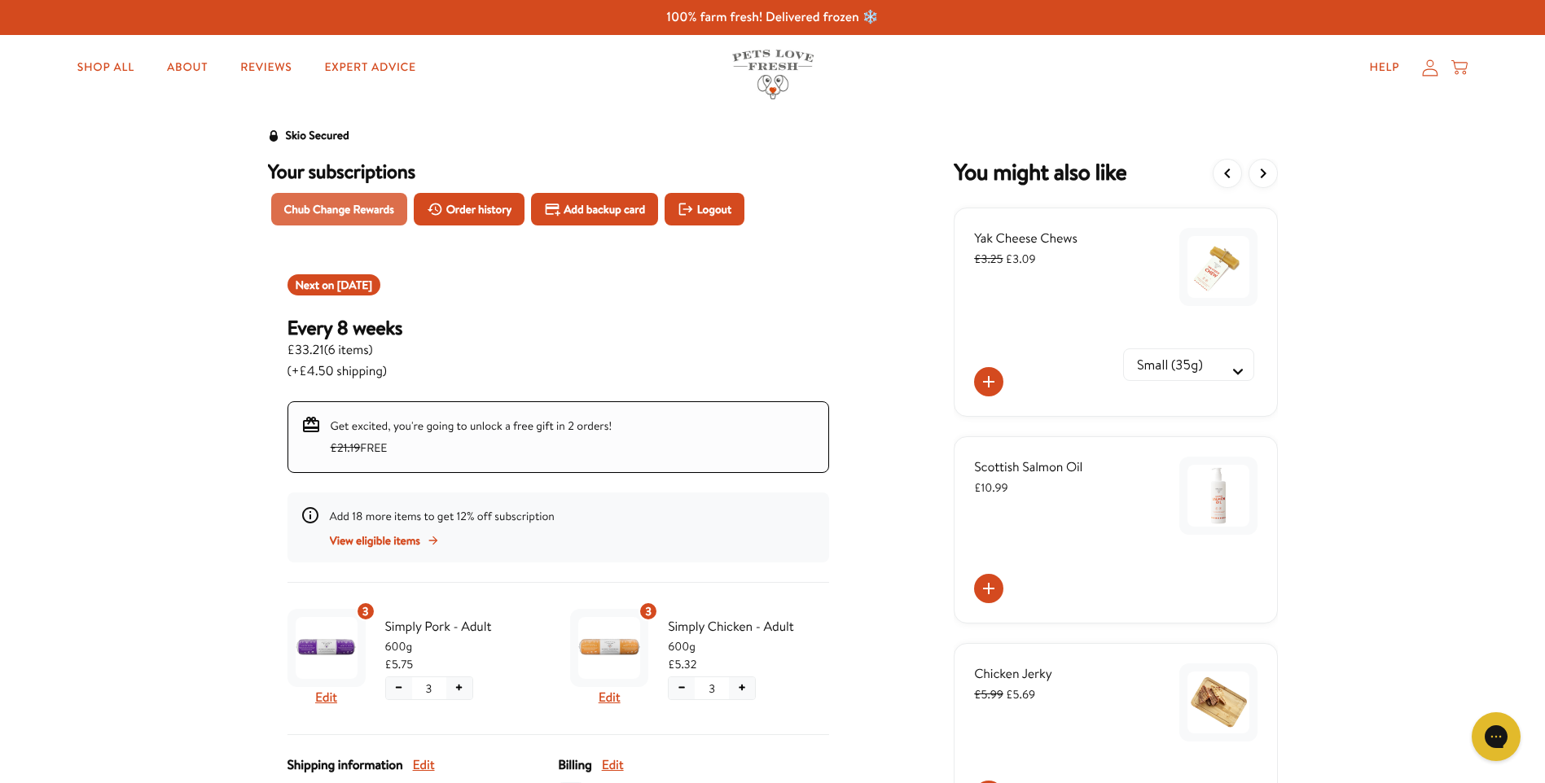
click at [340, 203] on span "Chub Change Rewards" at bounding box center [339, 209] width 110 height 18
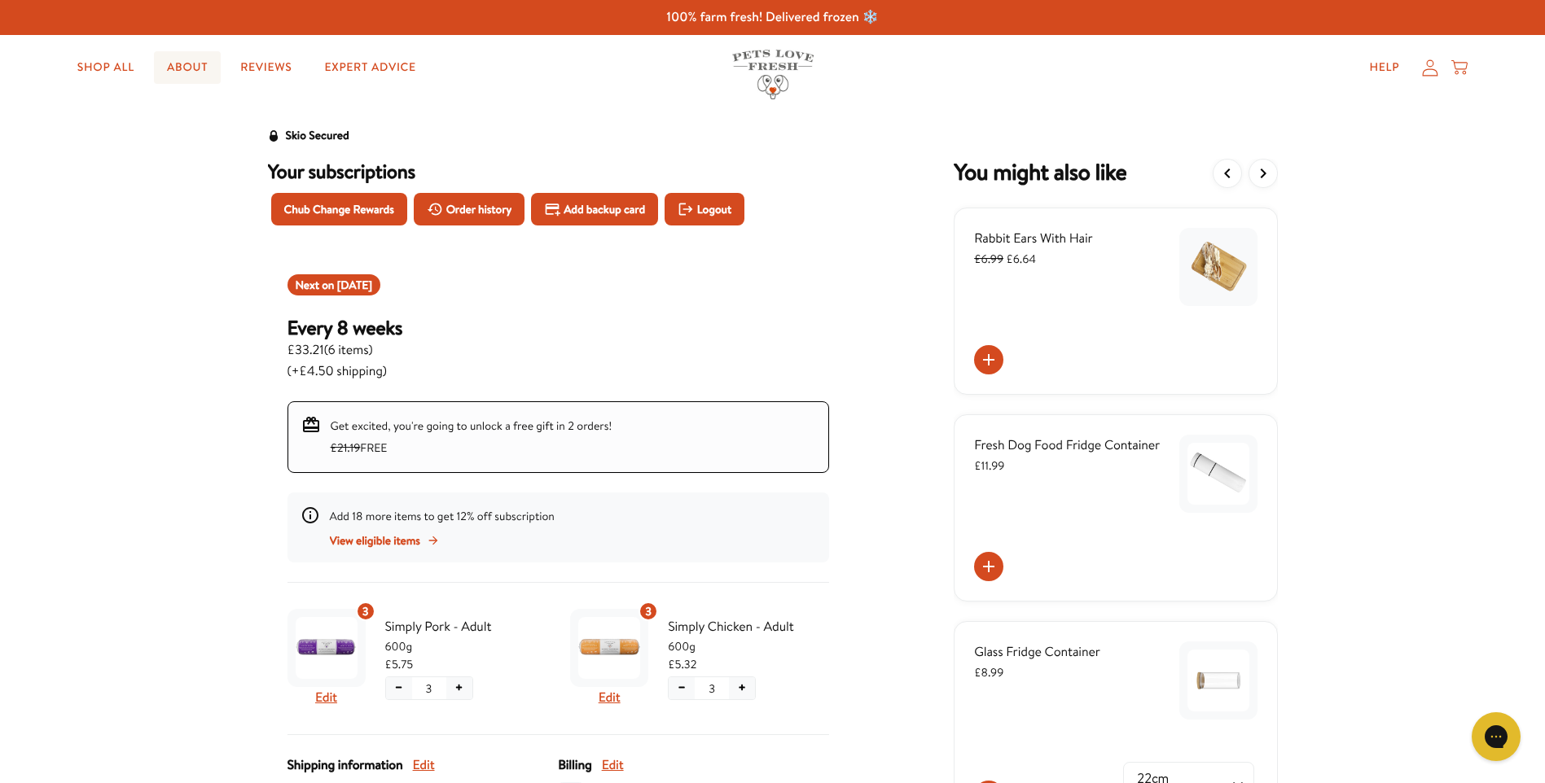
click at [187, 65] on link "About" at bounding box center [187, 67] width 67 height 33
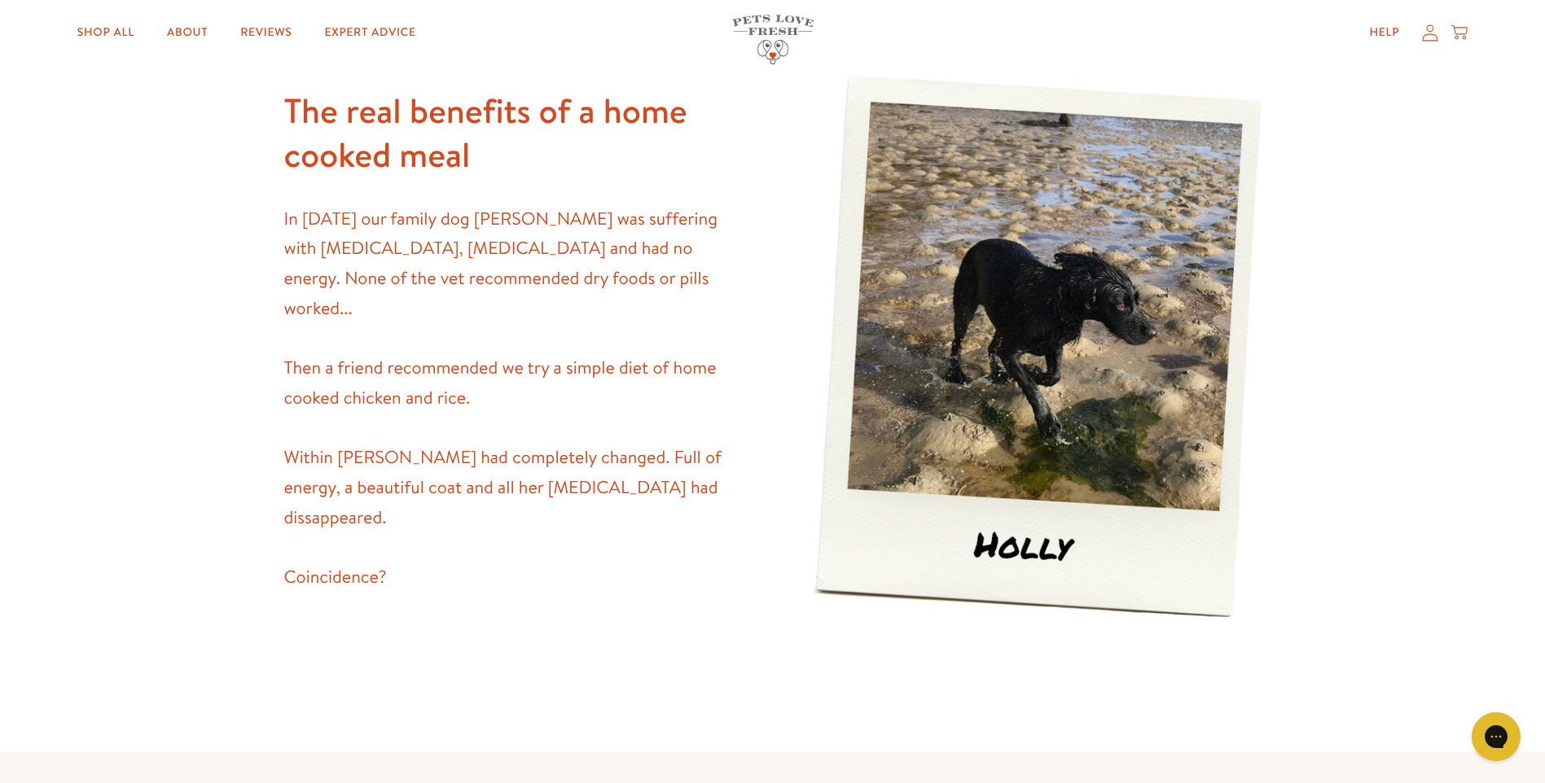
scroll to position [678, 0]
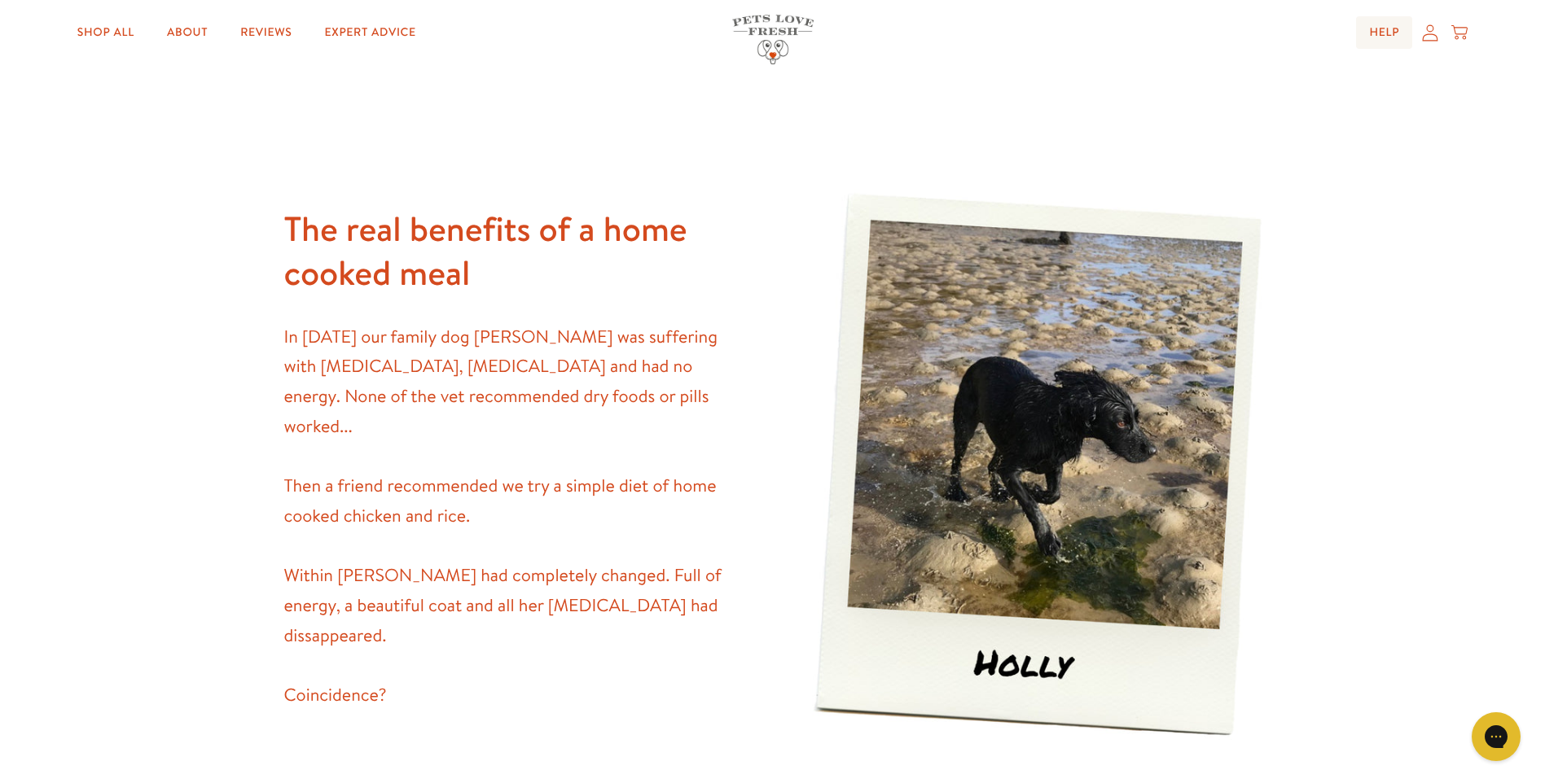
click at [1391, 32] on link "Help" at bounding box center [1384, 32] width 56 height 33
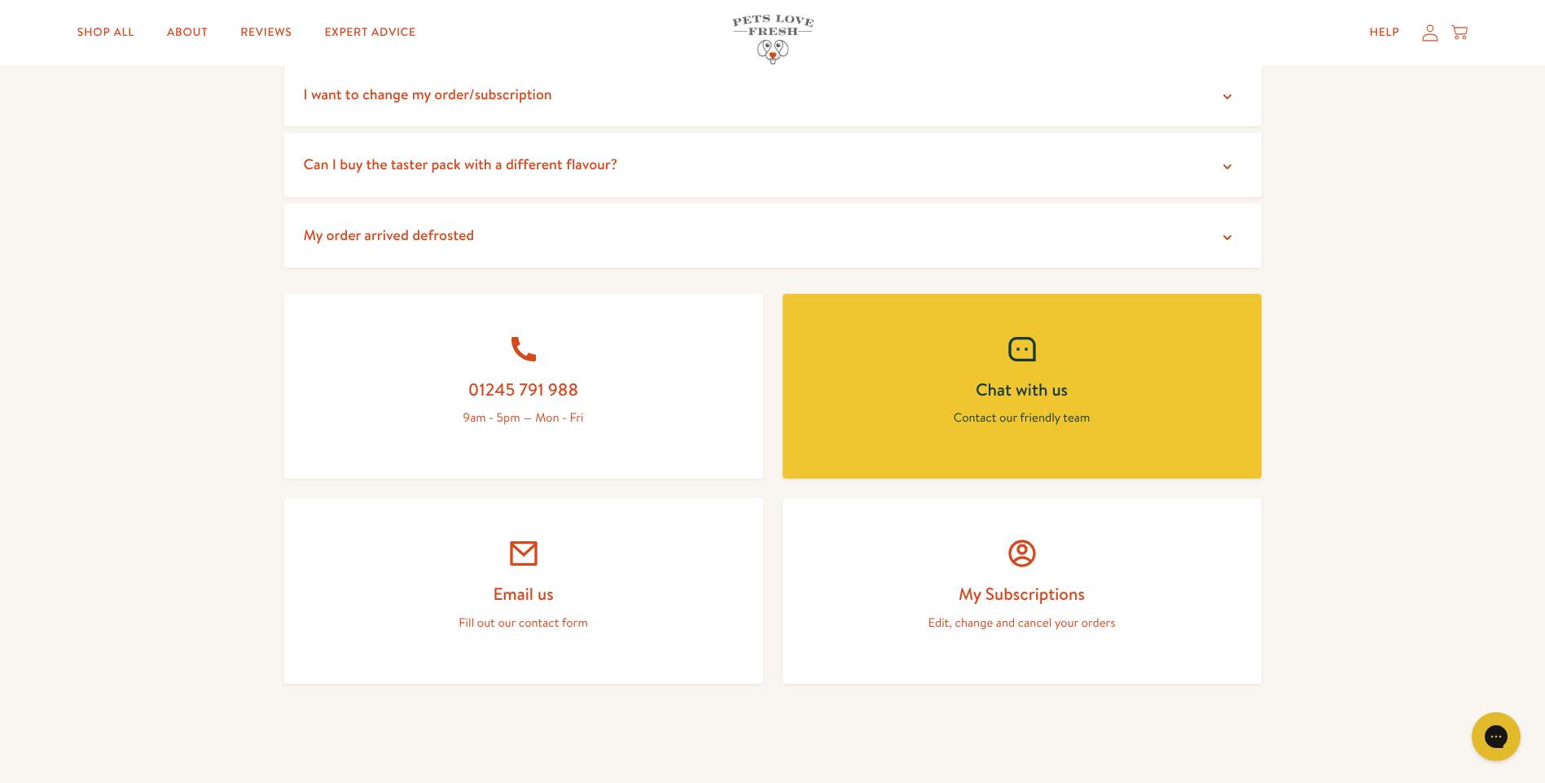
scroll to position [543, 0]
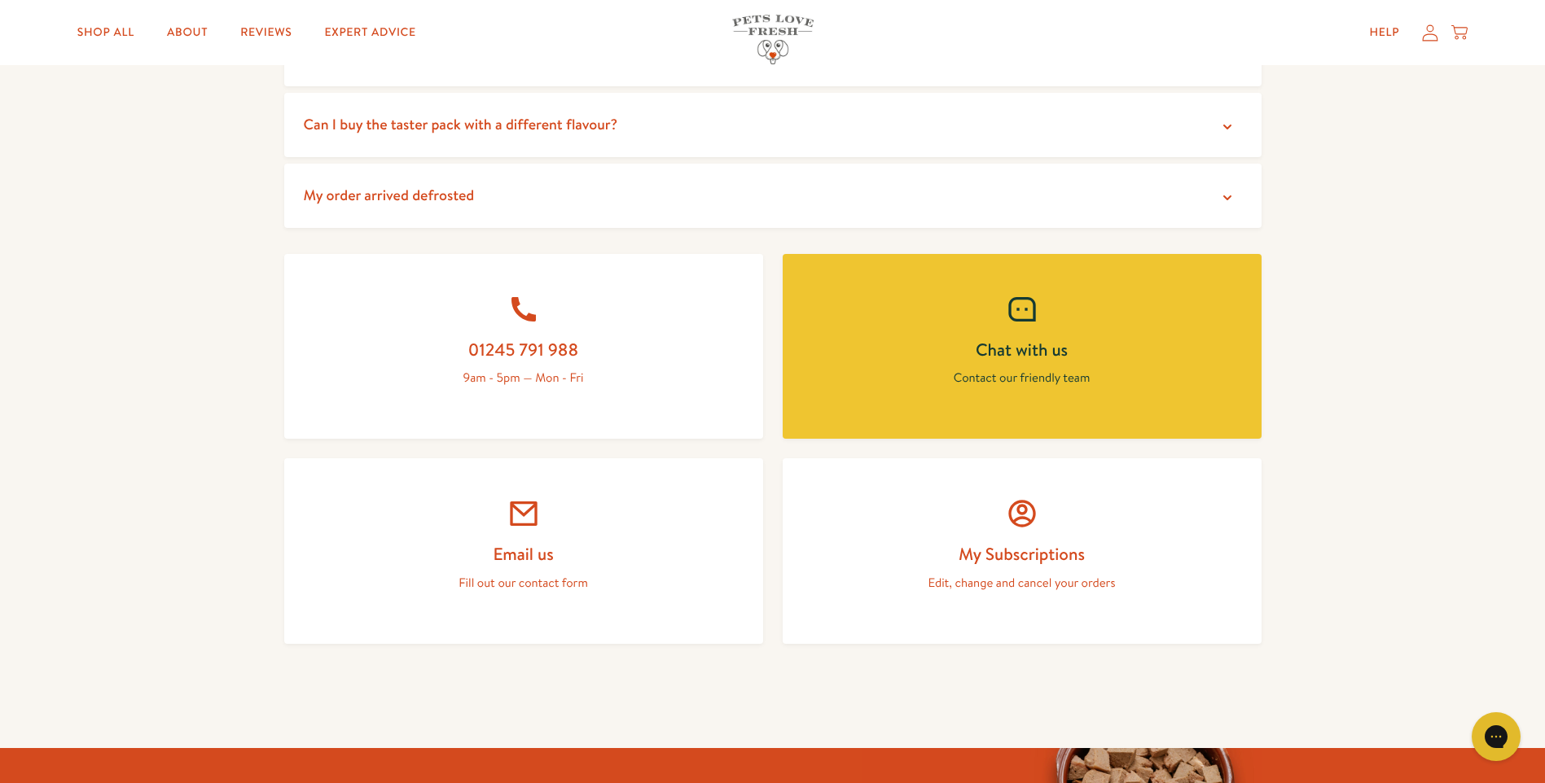
click at [1011, 563] on h2 "My Subscriptions" at bounding box center [1022, 554] width 401 height 22
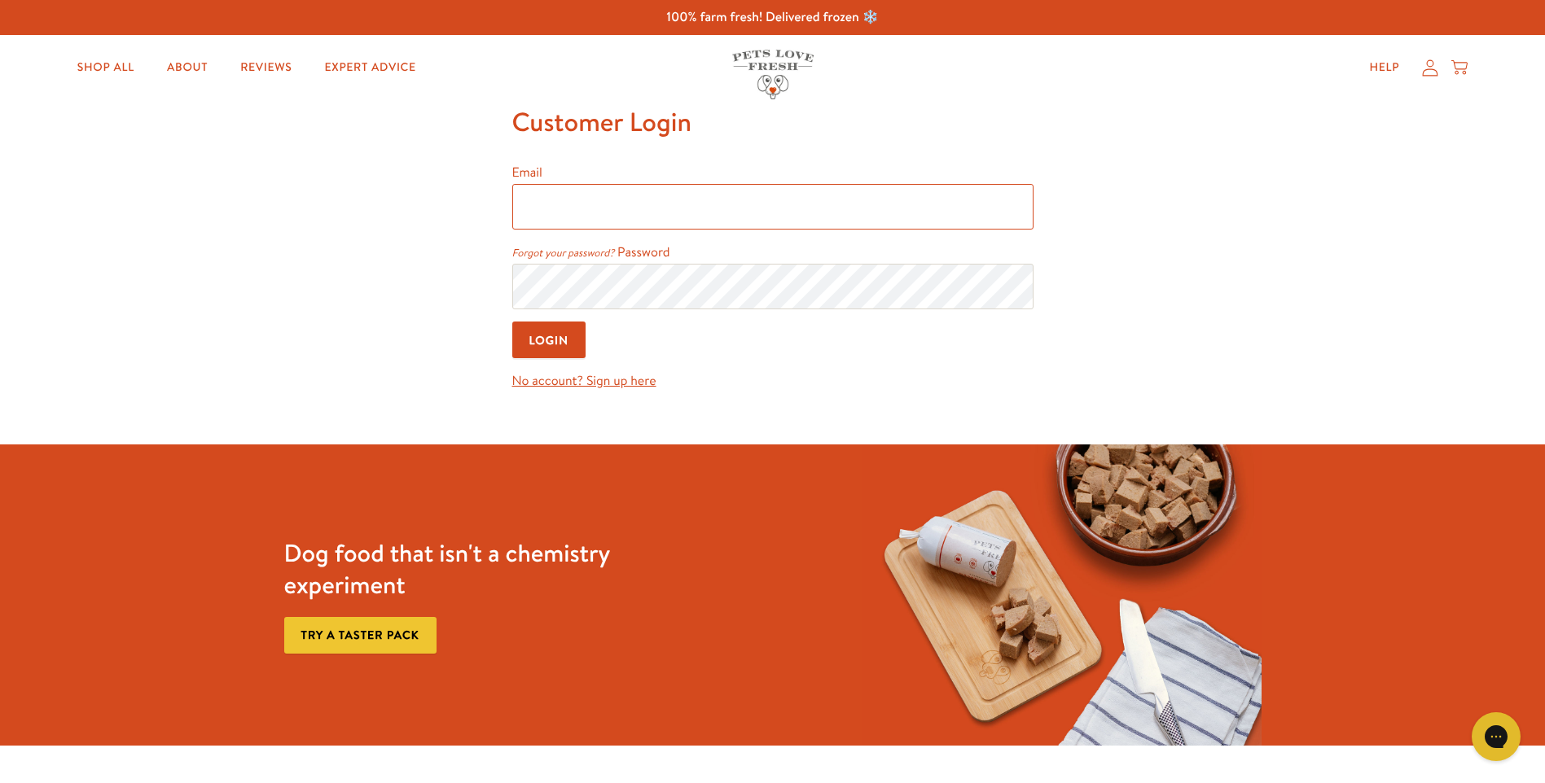
click at [553, 216] on input "Email" at bounding box center [772, 207] width 521 height 46
type input "a"
type input "[EMAIL_ADDRESS][DOMAIN_NAME]"
click at [551, 343] on input "Login" at bounding box center [549, 340] width 74 height 37
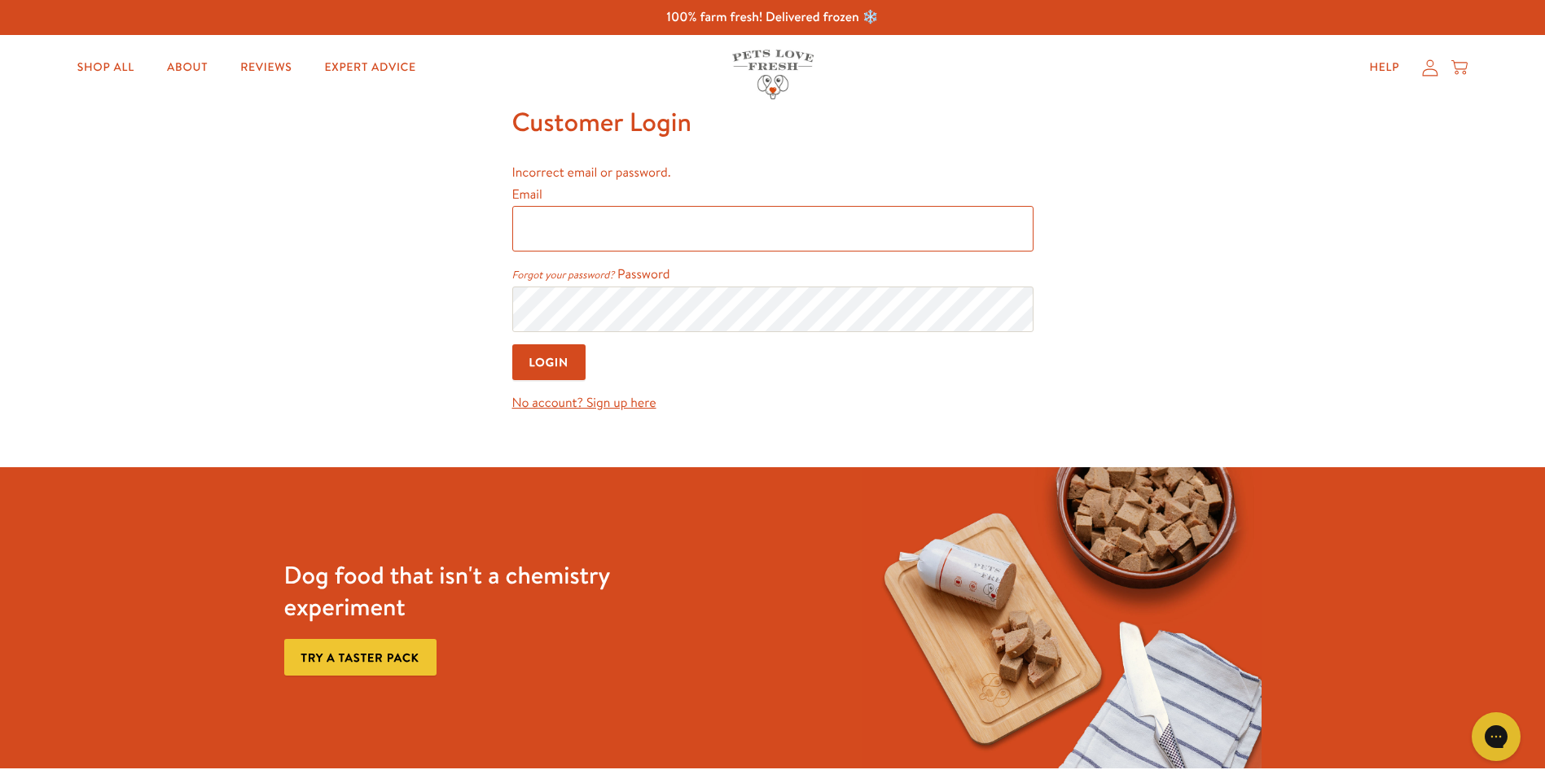
click at [552, 229] on input "Email" at bounding box center [772, 229] width 521 height 46
click at [643, 275] on label "Password" at bounding box center [643, 274] width 53 height 18
click at [561, 273] on link "Forgot your password?" at bounding box center [563, 275] width 103 height 15
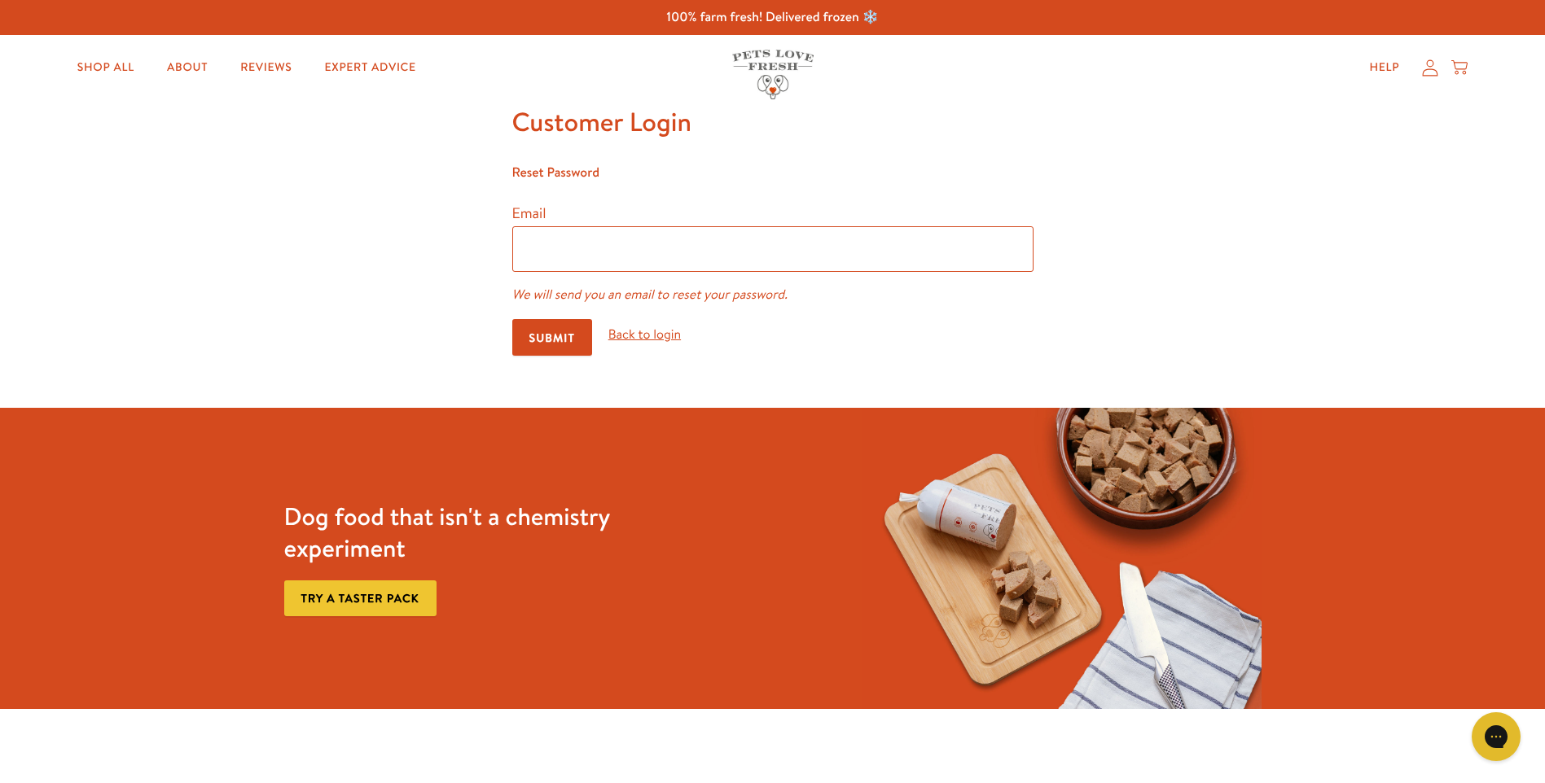
click at [563, 252] on input "email" at bounding box center [772, 249] width 521 height 46
type input "[EMAIL_ADDRESS][DOMAIN_NAME]"
click at [565, 329] on input "Submit" at bounding box center [552, 337] width 80 height 37
